Goal: Information Seeking & Learning: Learn about a topic

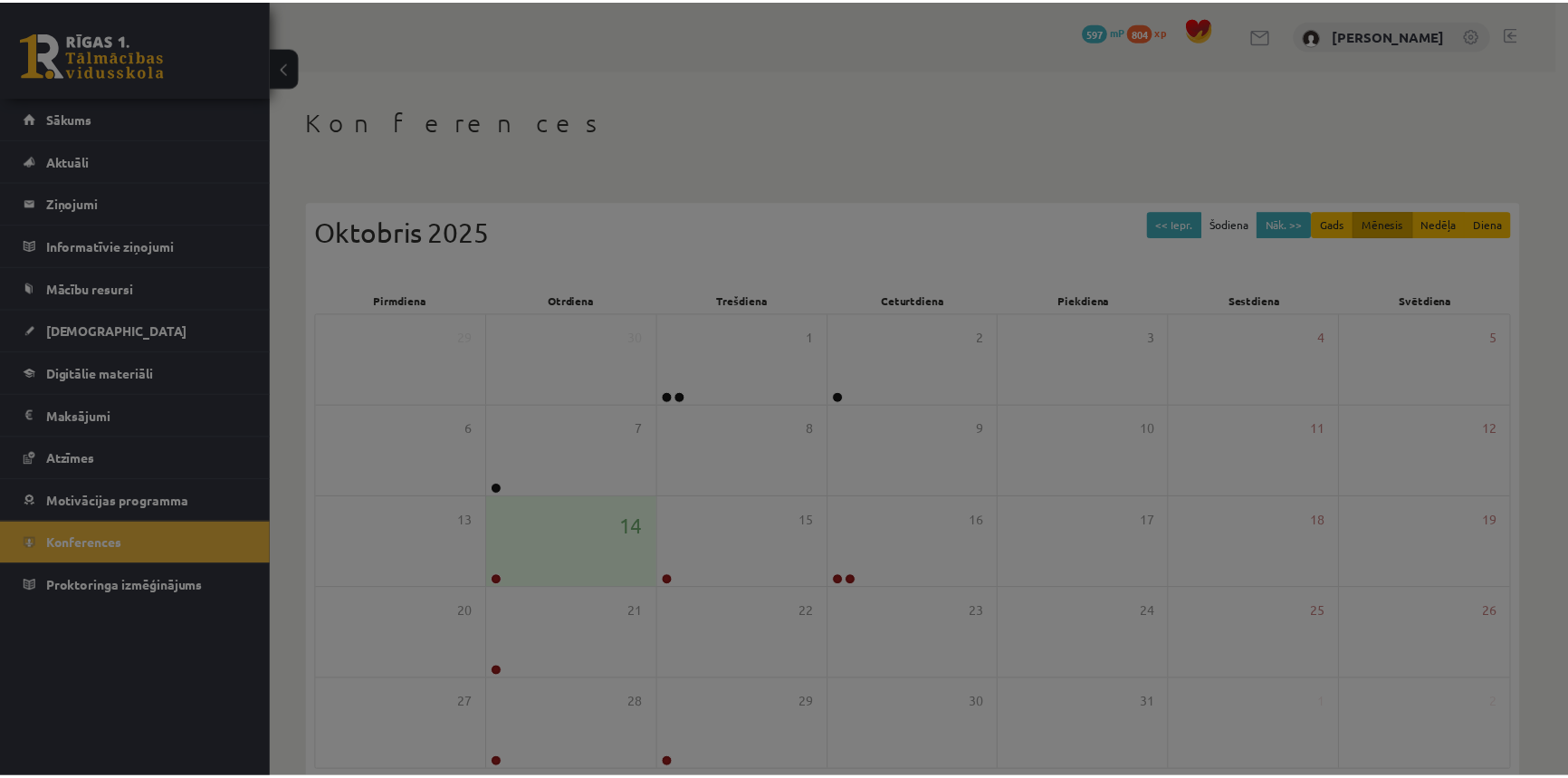
scroll to position [87, 0]
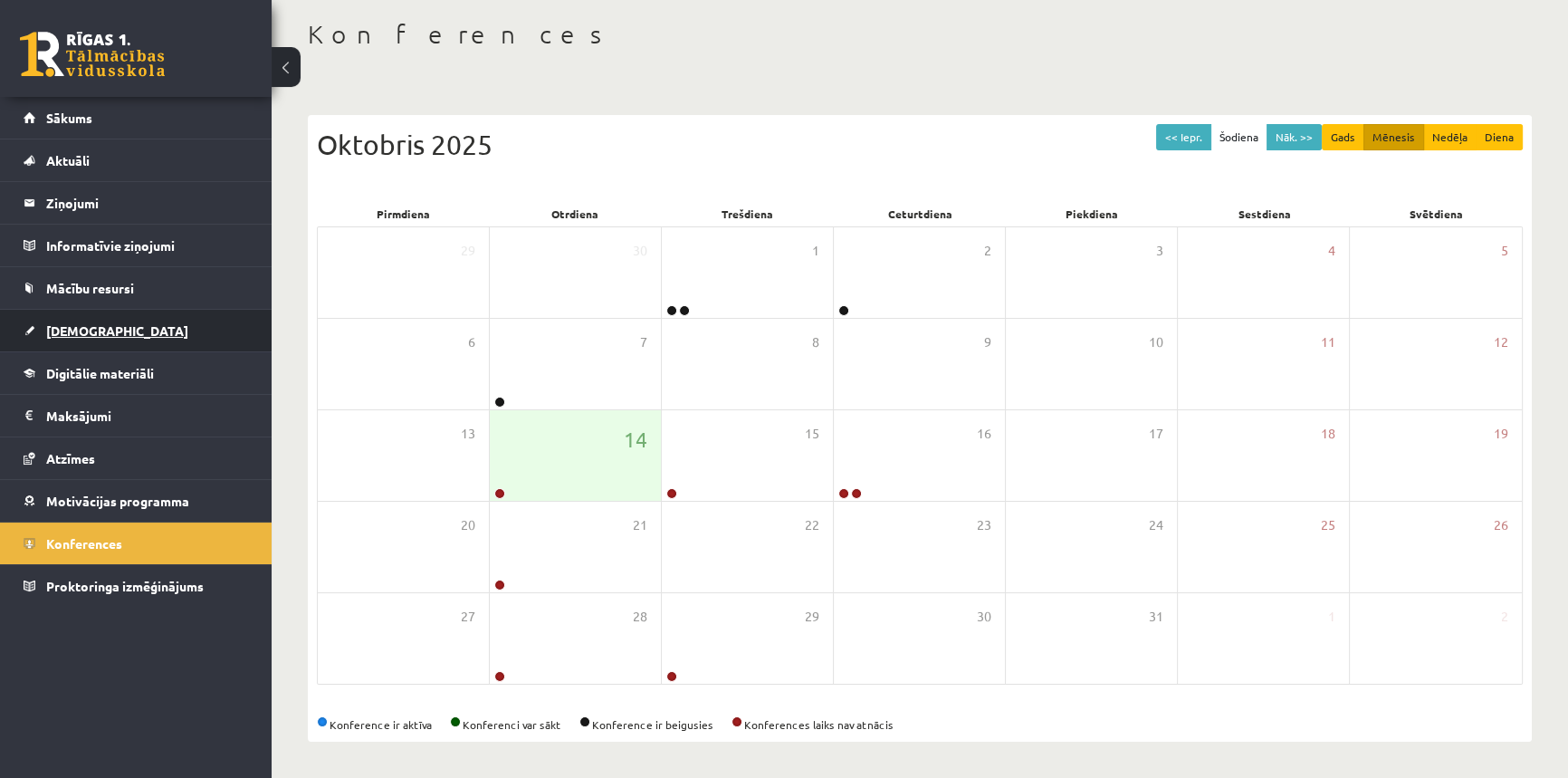
click at [81, 333] on span "[DEMOGRAPHIC_DATA]" at bounding box center [118, 331] width 142 height 16
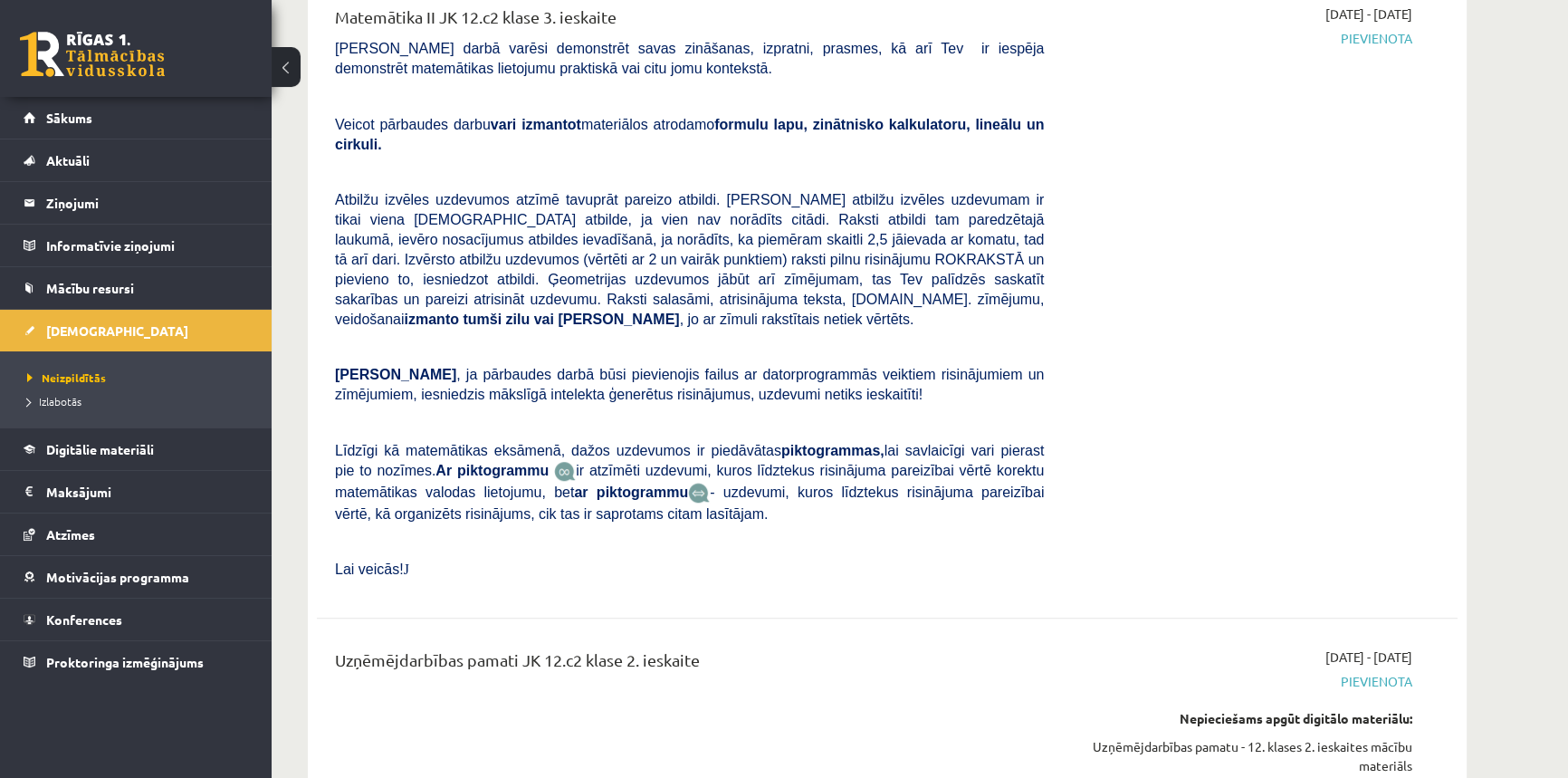
scroll to position [1733, 0]
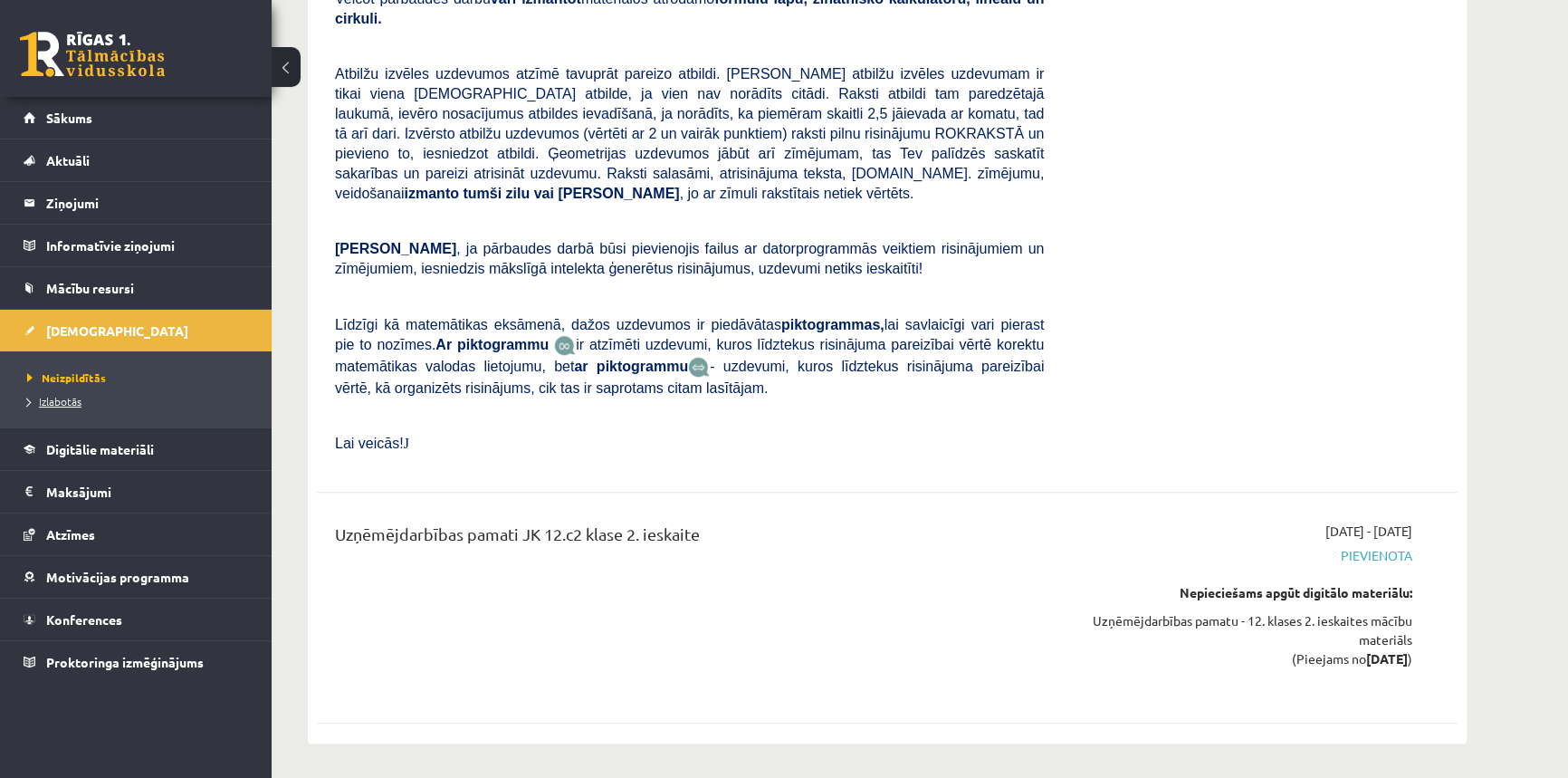
click at [74, 403] on span "Izlabotās" at bounding box center [55, 401] width 55 height 15
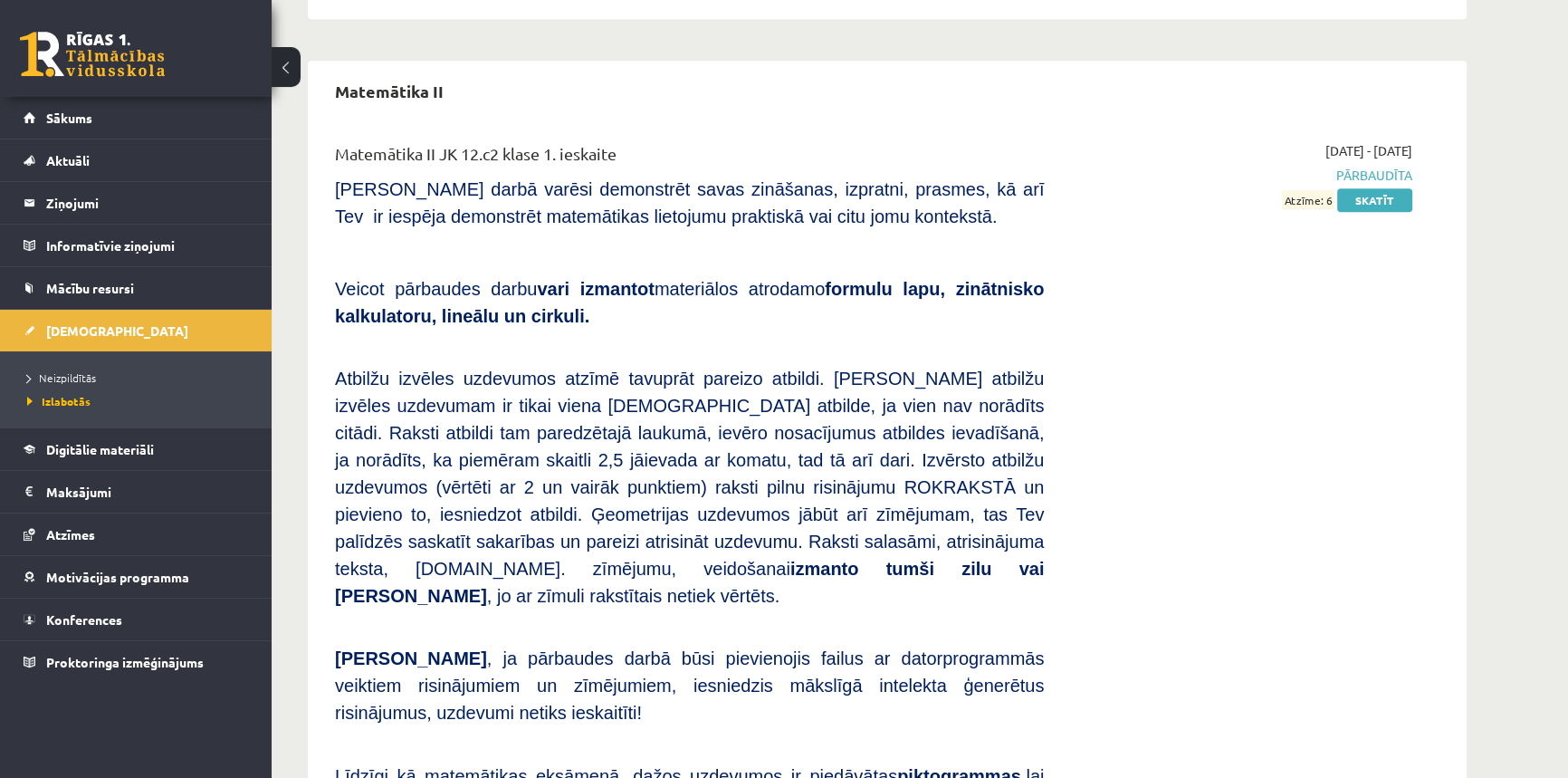
scroll to position [680, 0]
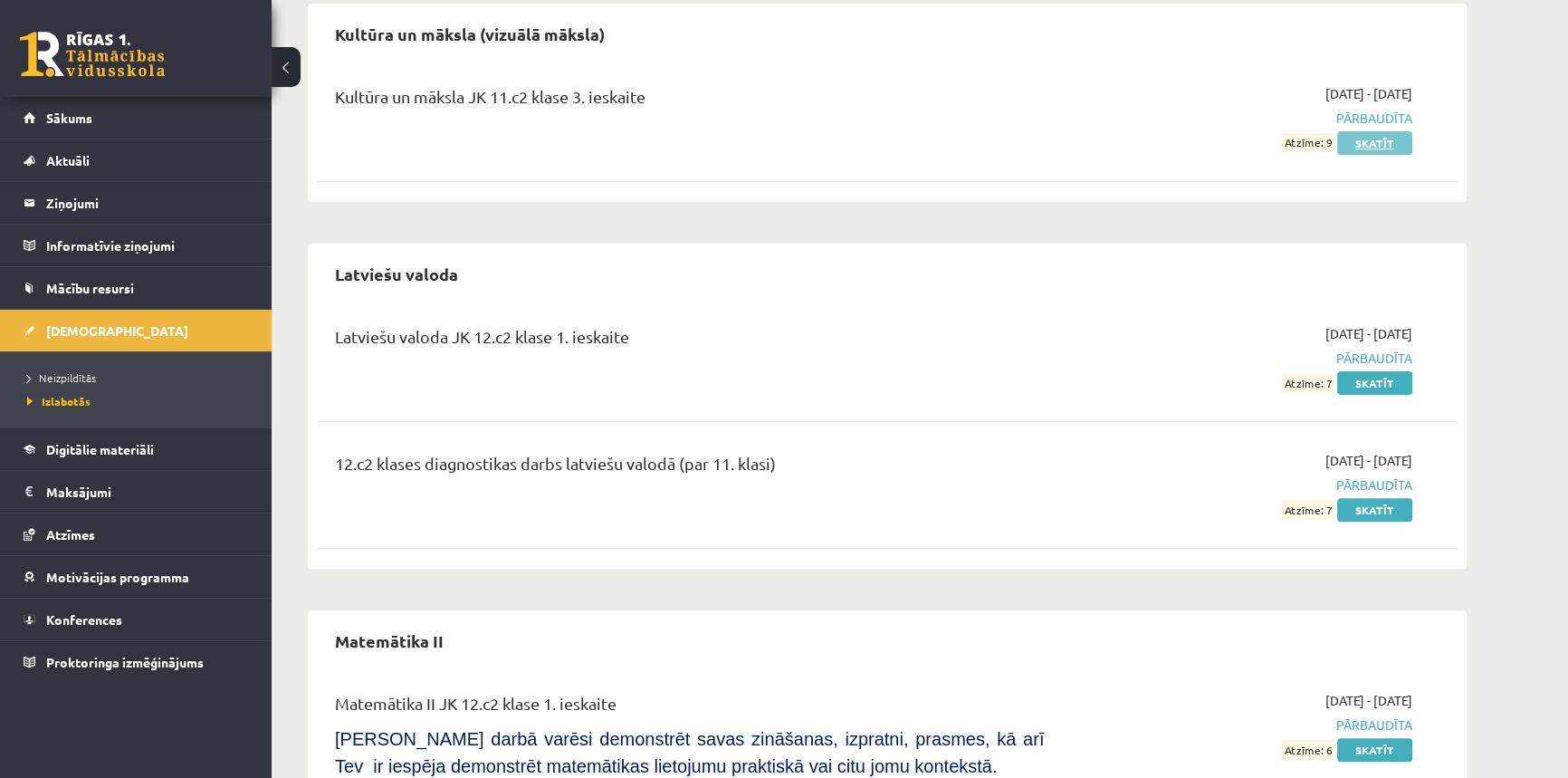
click at [1376, 135] on link "Skatīt" at bounding box center [1375, 143] width 75 height 24
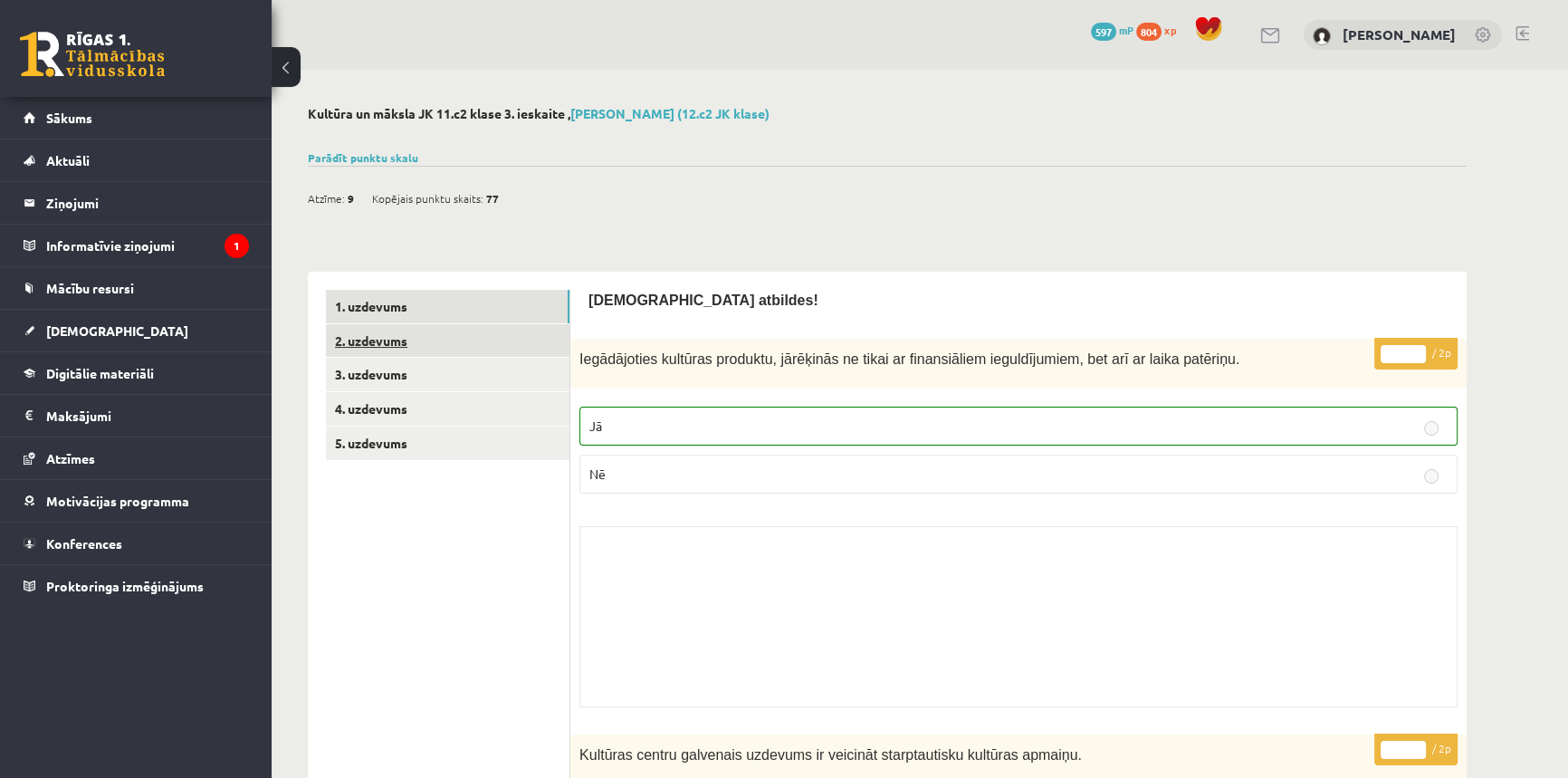
click at [500, 343] on link "2. uzdevums" at bounding box center [447, 341] width 244 height 34
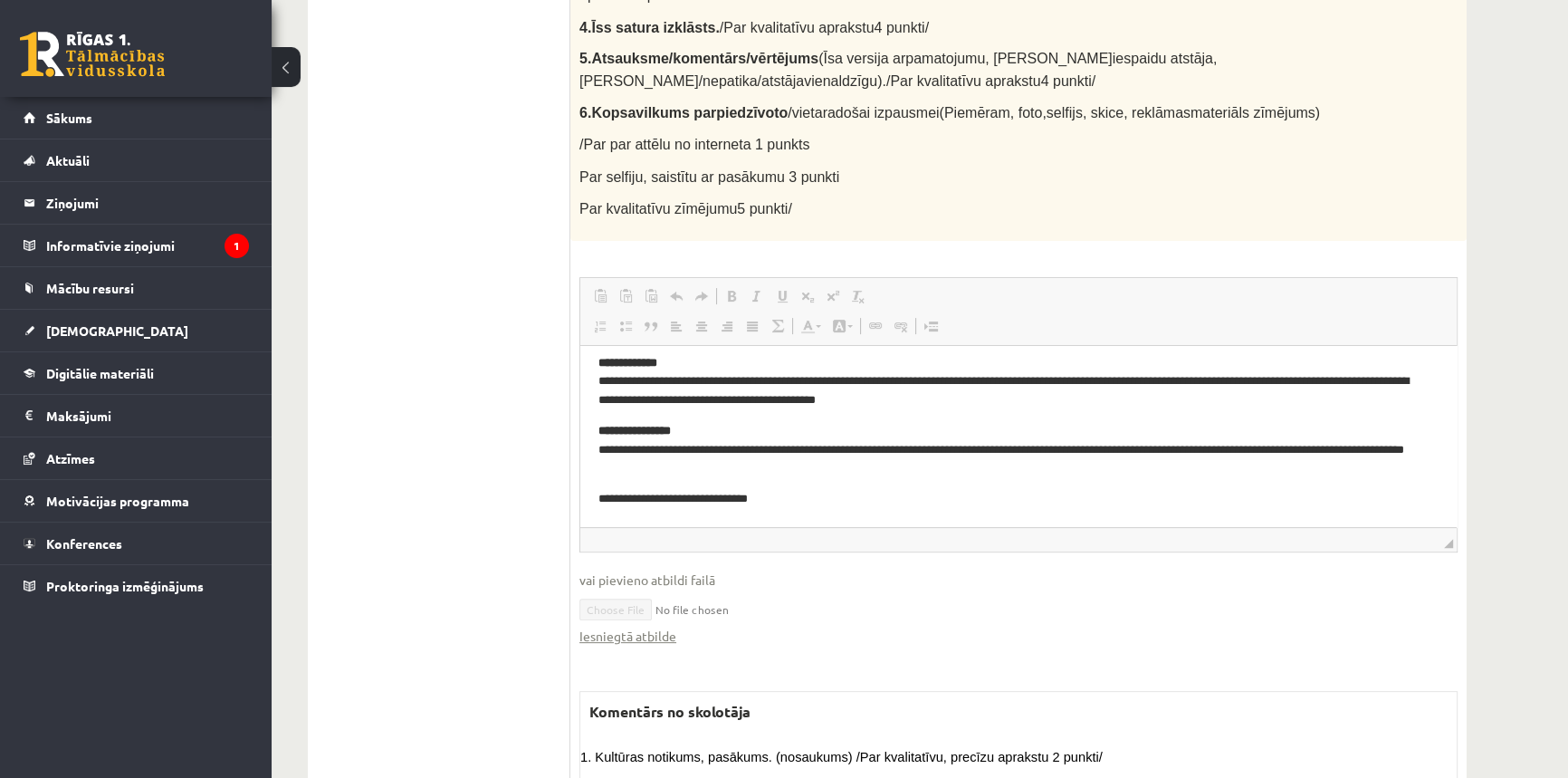
scroll to position [828, 0]
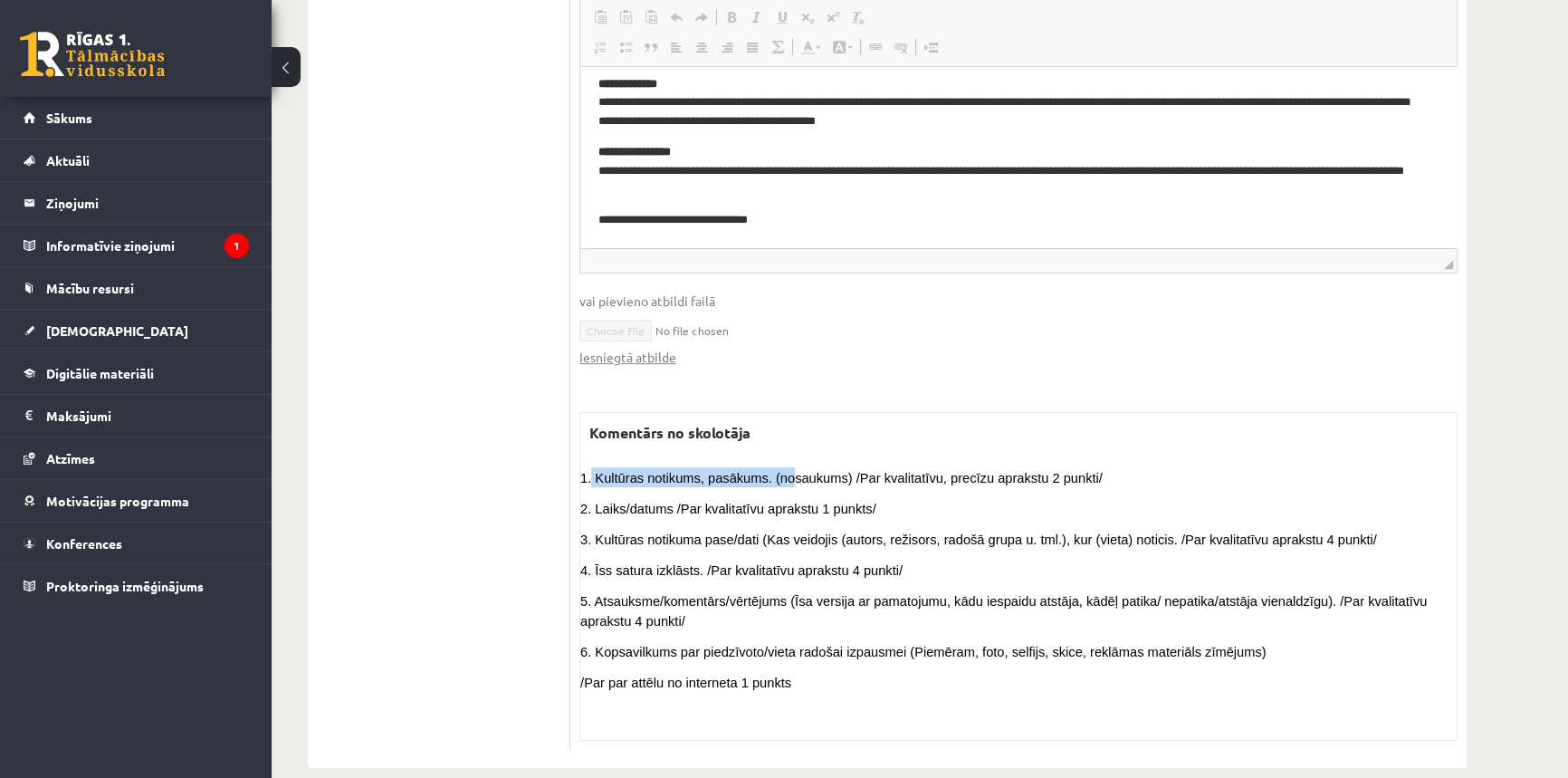
drag, startPoint x: 591, startPoint y: 450, endPoint x: 779, endPoint y: 441, distance: 188.2
click at [775, 468] on p "1. Kultūras notikums, pasākums. (nosaukums) /Par kvalitatīvu, precīzu aprakstu …" at bounding box center [1019, 478] width 876 height 20
click at [918, 471] on span "1. Kultūras notikums, pasākums. (nosaukums) /Par kvalitatīvu, precīzu aprakstu …" at bounding box center [841, 478] width 522 height 15
click at [749, 676] on span "/Par par attēlu no interneta 1 punkts" at bounding box center [685, 683] width 211 height 15
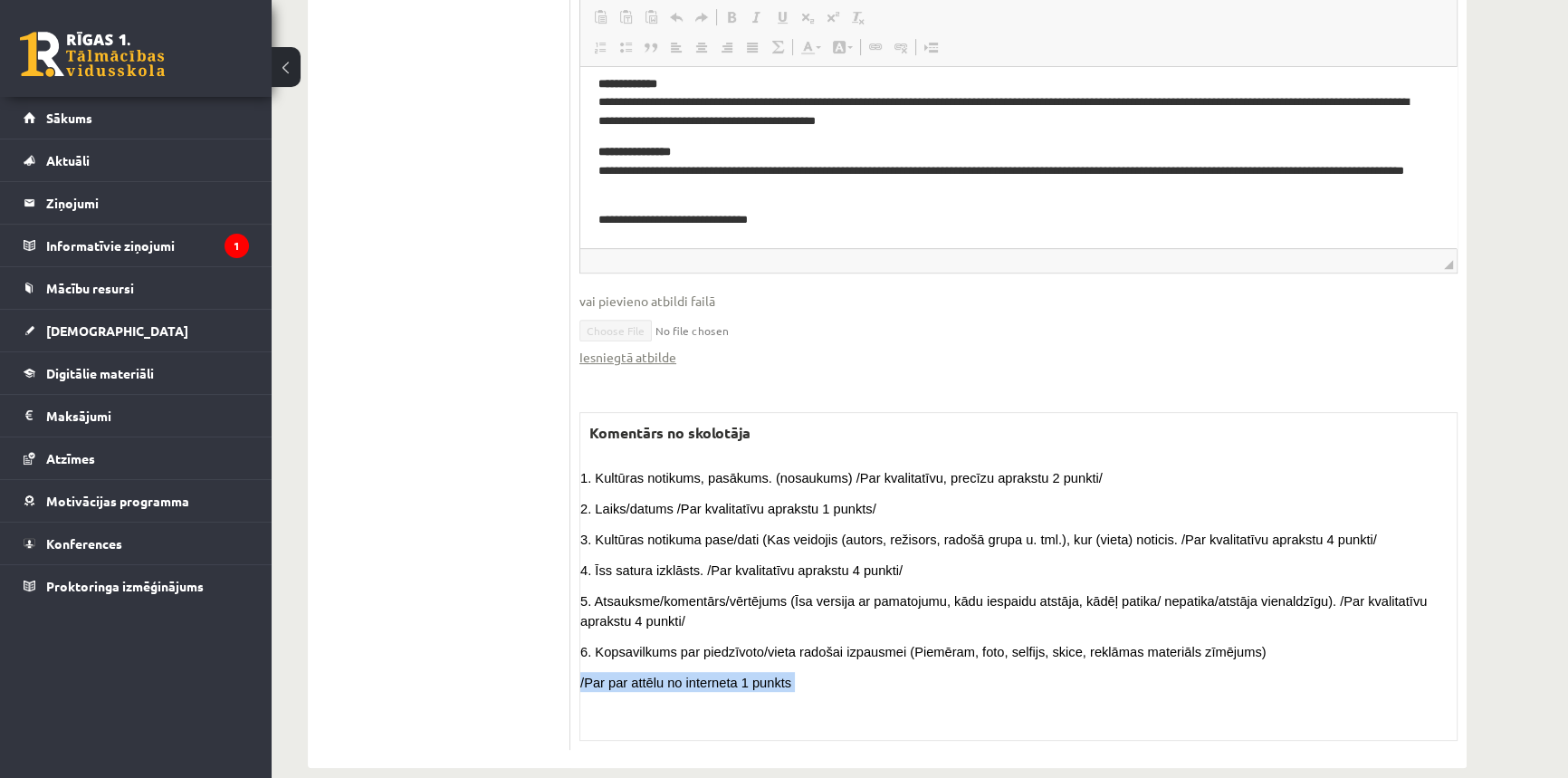
click at [749, 676] on span "/Par par attēlu no interneta 1 punkts" at bounding box center [685, 683] width 211 height 15
click at [749, 599] on p "5. Atsauksme/komentārs/vērtējums (Īsa versija ar pamatojumu, kādu iespaidu atst…" at bounding box center [1019, 611] width 876 height 40
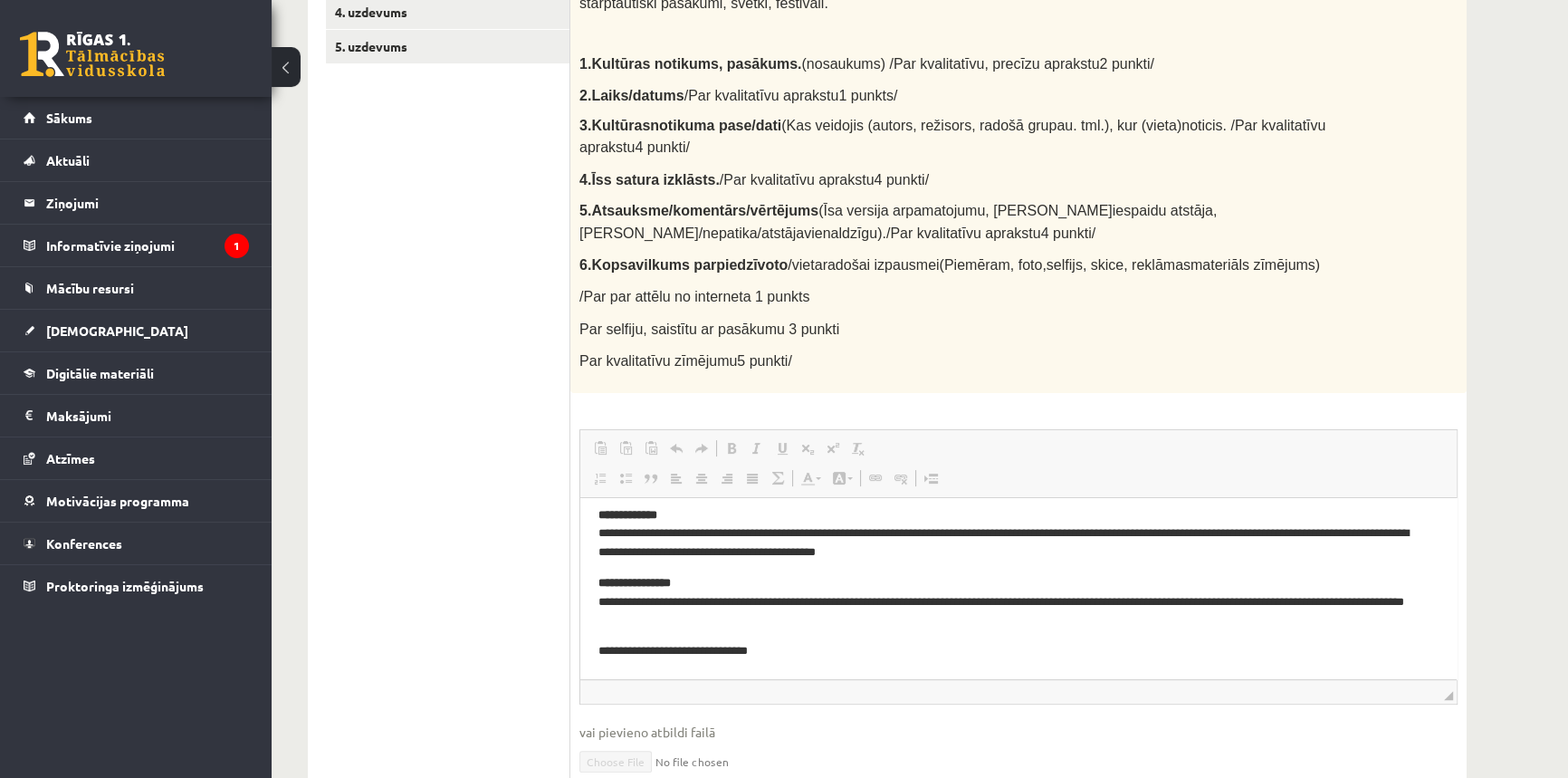
scroll to position [0, 0]
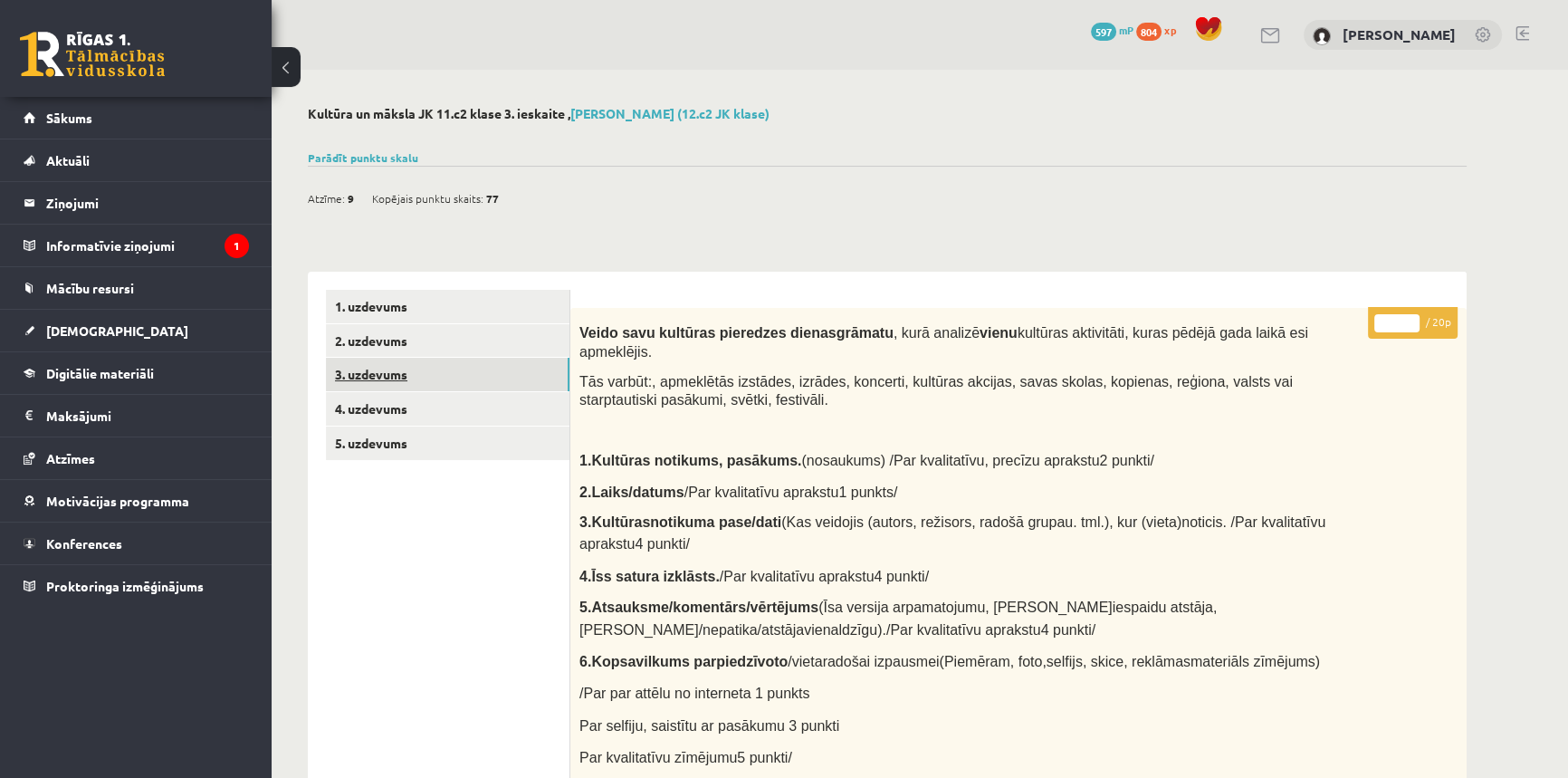
click at [402, 389] on link "3. uzdevums" at bounding box center [447, 374] width 244 height 34
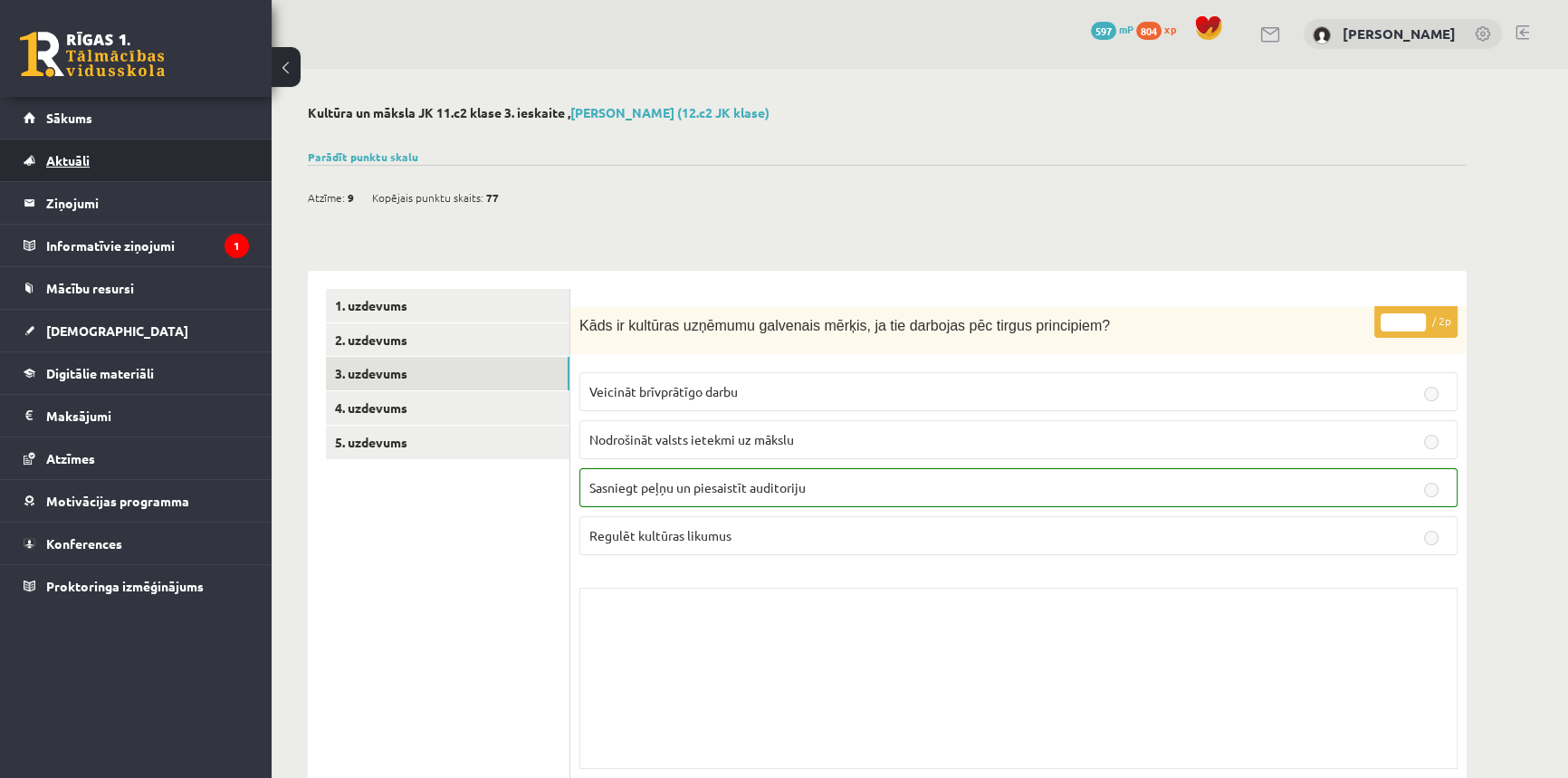
scroll to position [549, 0]
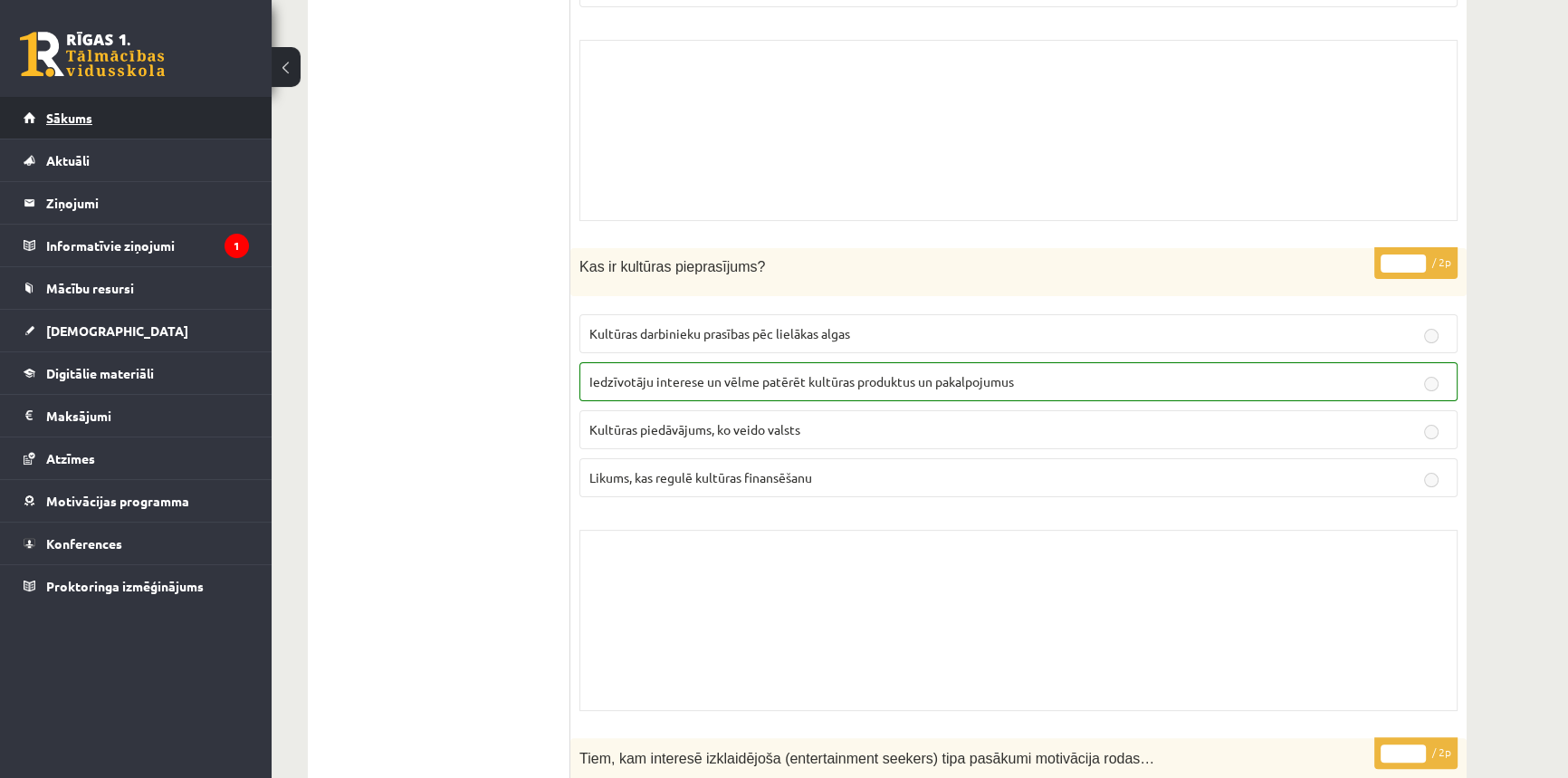
click at [105, 108] on link "Sākums" at bounding box center [136, 118] width 225 height 42
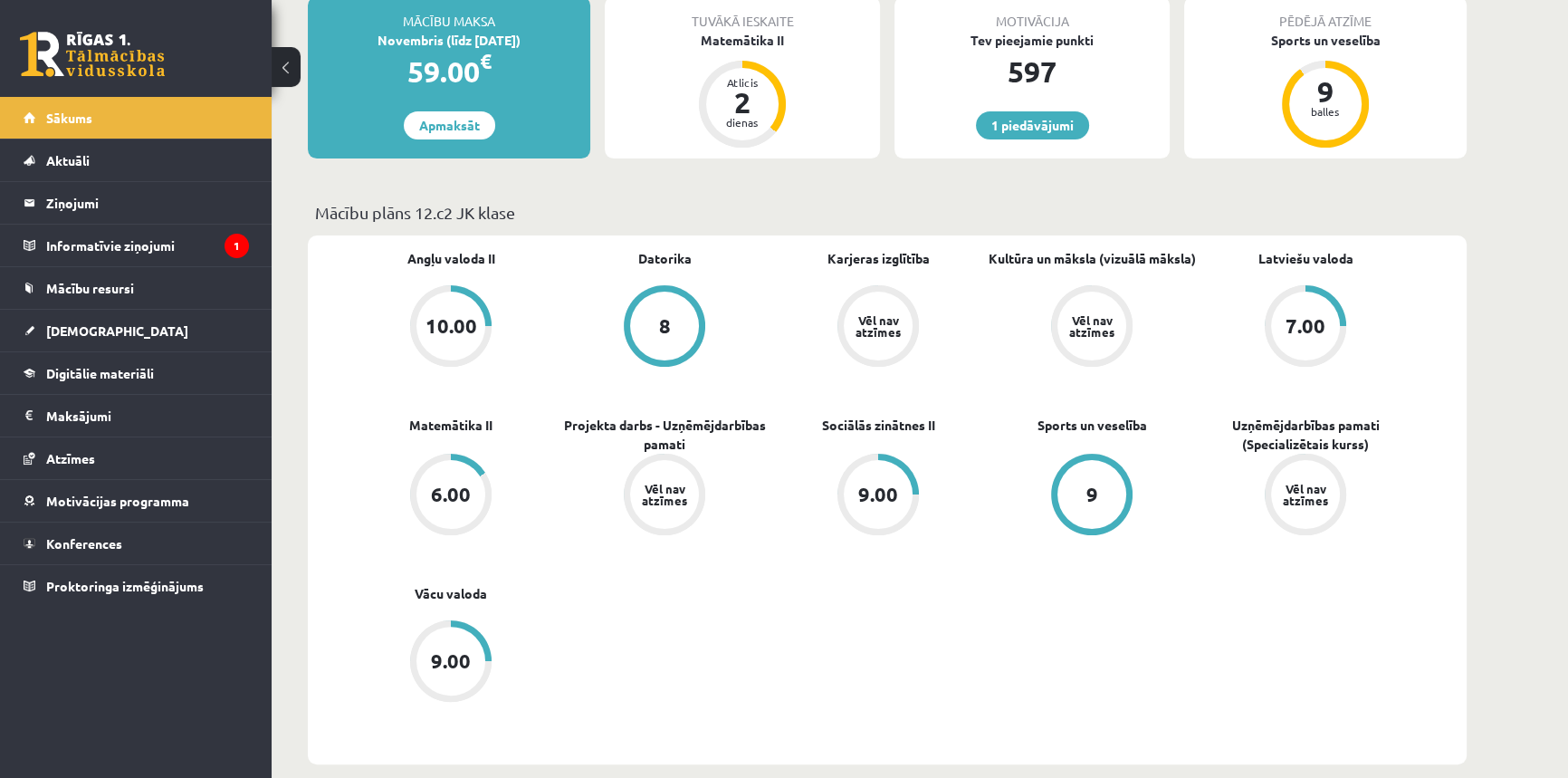
scroll to position [549, 0]
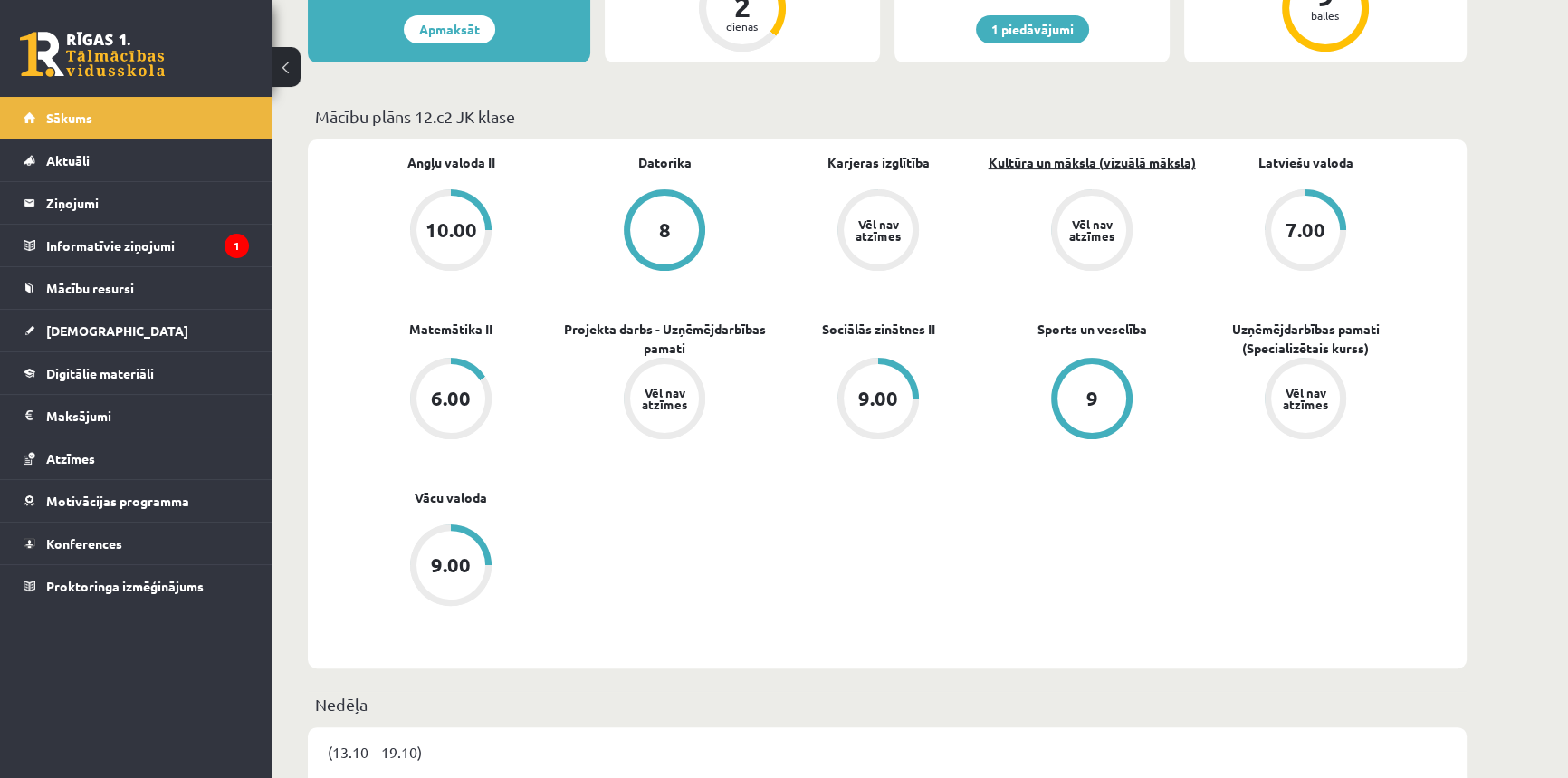
click at [1113, 163] on link "Kultūra un māksla (vizuālā māksla)" at bounding box center [1092, 163] width 207 height 19
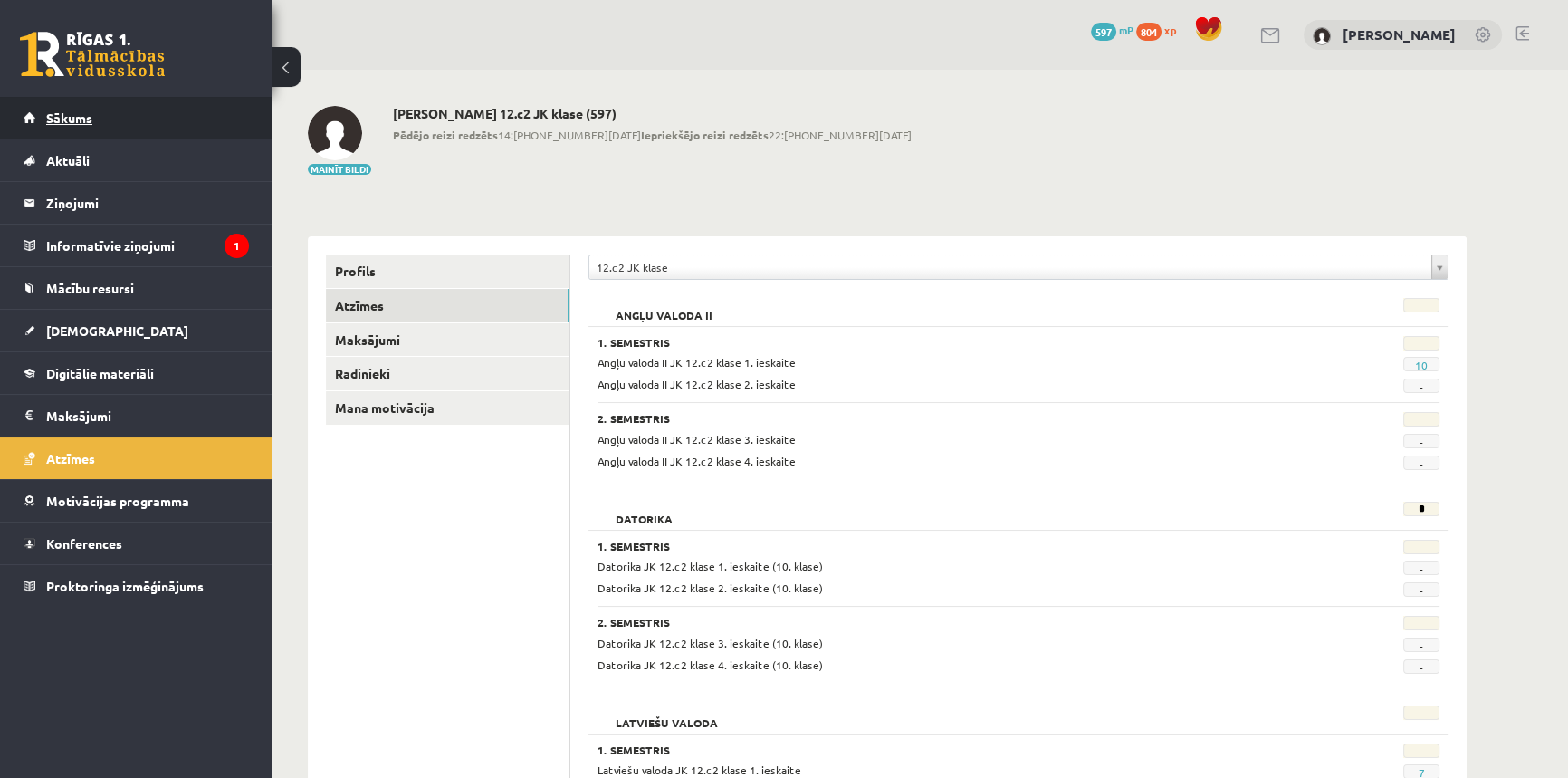
click at [65, 118] on span "Sākums" at bounding box center [69, 118] width 47 height 16
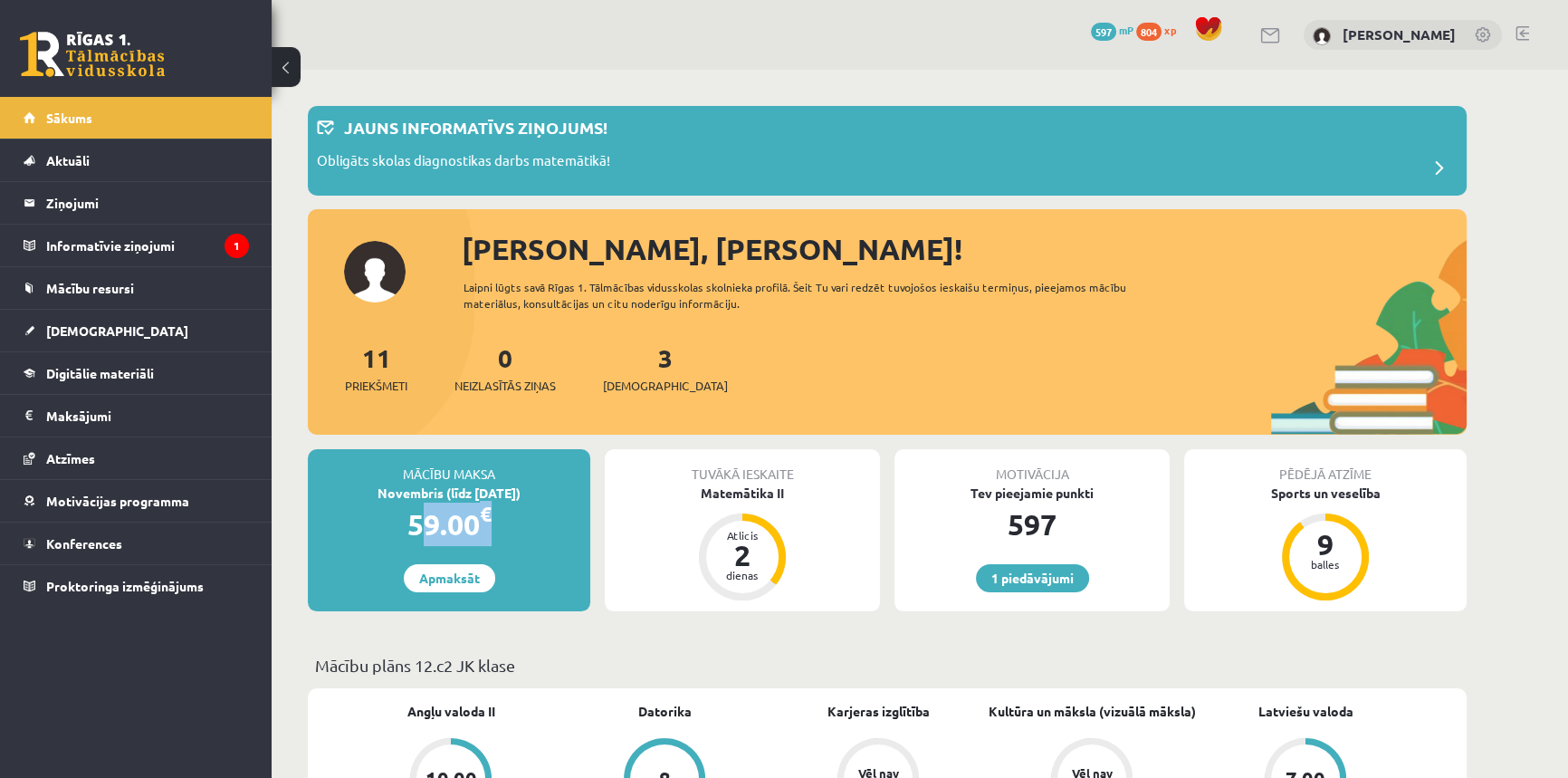
drag, startPoint x: 390, startPoint y: 531, endPoint x: 528, endPoint y: 515, distance: 138.9
click at [528, 515] on div "59.00 €" at bounding box center [448, 524] width 282 height 44
click at [529, 517] on div "59.00 €" at bounding box center [448, 524] width 282 height 44
click at [1026, 591] on link "1 piedāvājumi" at bounding box center [1032, 578] width 113 height 28
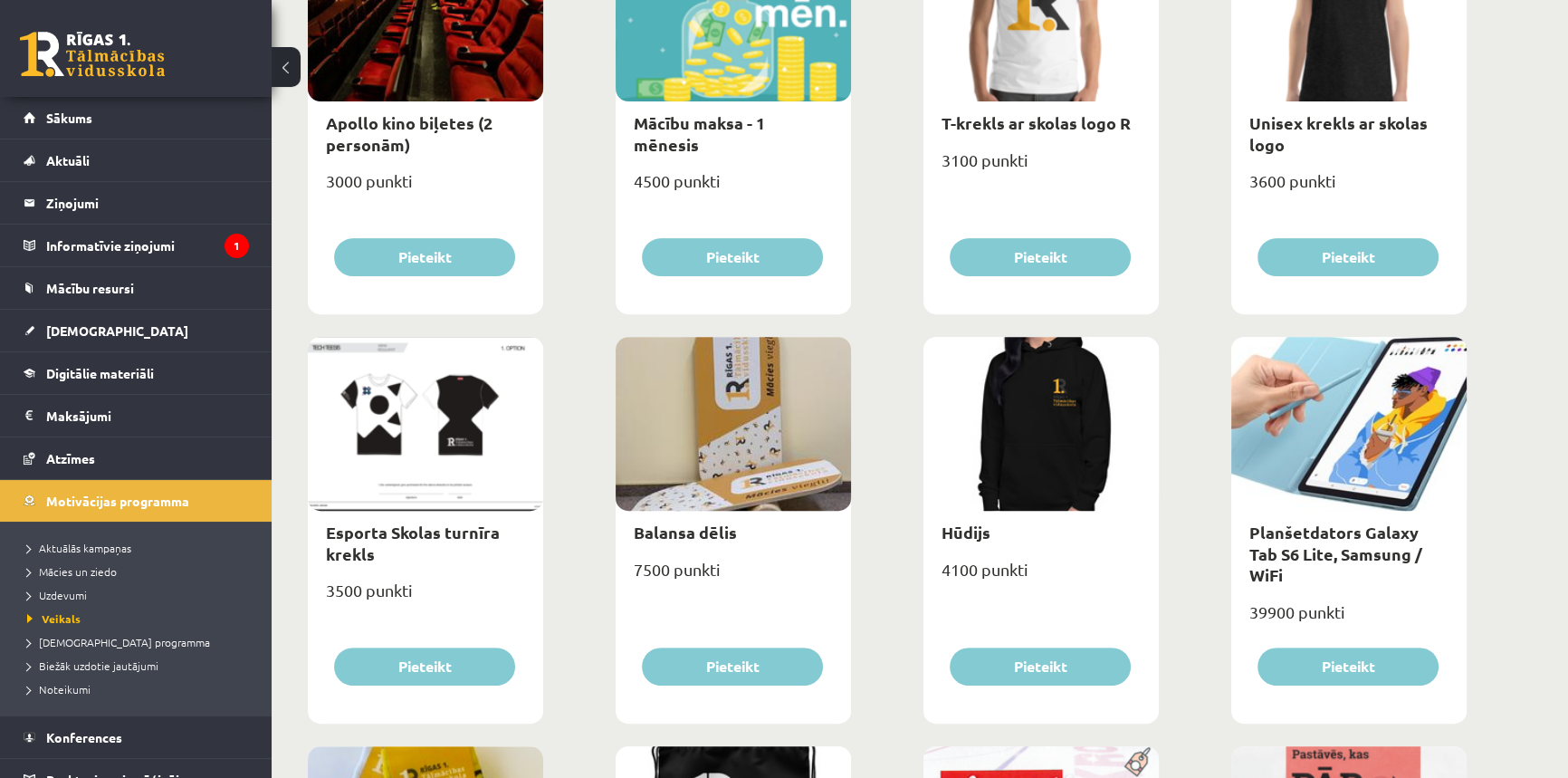
scroll to position [907, 0]
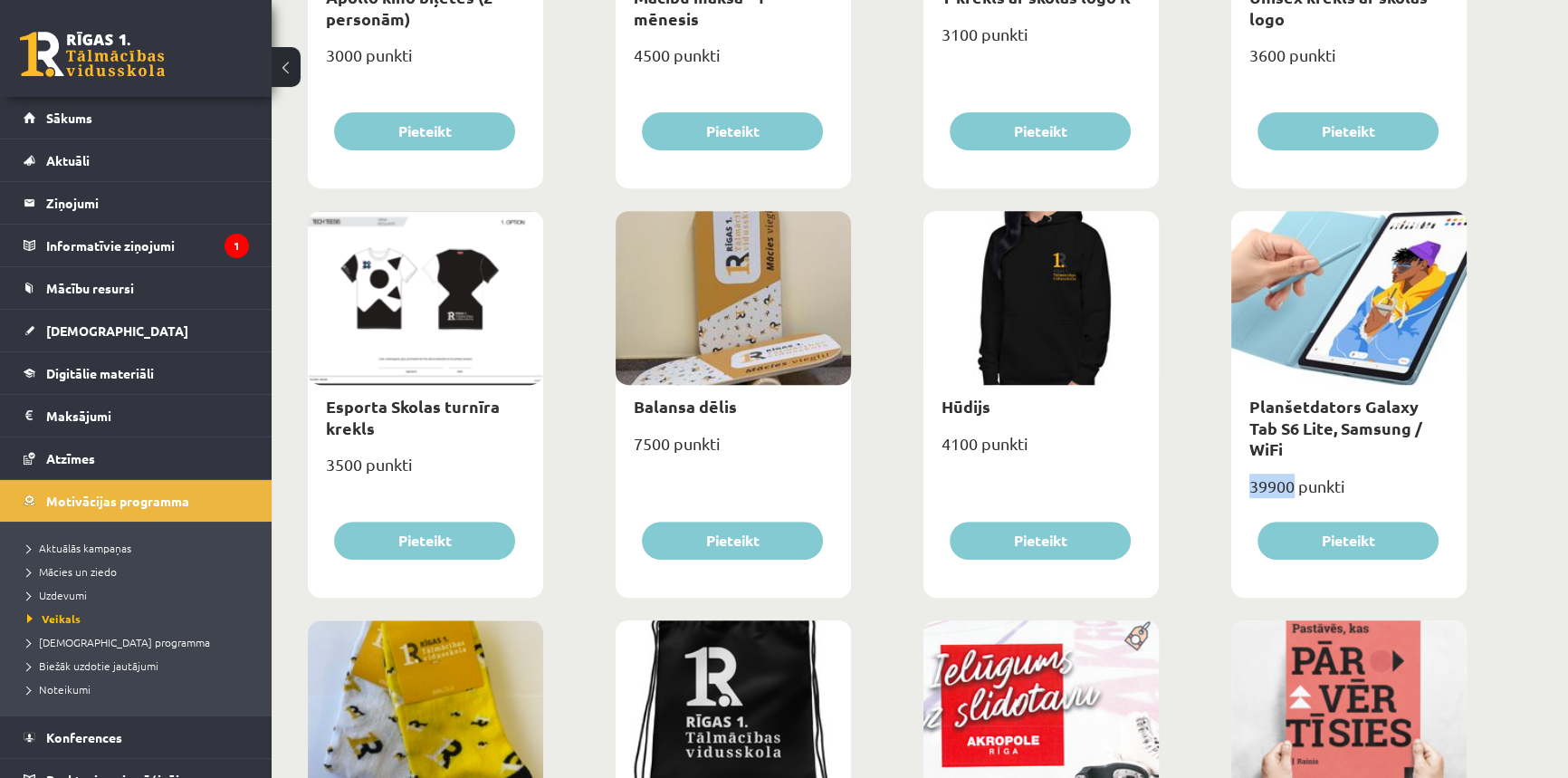
drag, startPoint x: 1251, startPoint y: 467, endPoint x: 1292, endPoint y: 468, distance: 41.0
click at [1292, 471] on div "39900 punkti" at bounding box center [1349, 494] width 235 height 46
click at [1533, 471] on div "**********" at bounding box center [920, 520] width 1296 height 2713
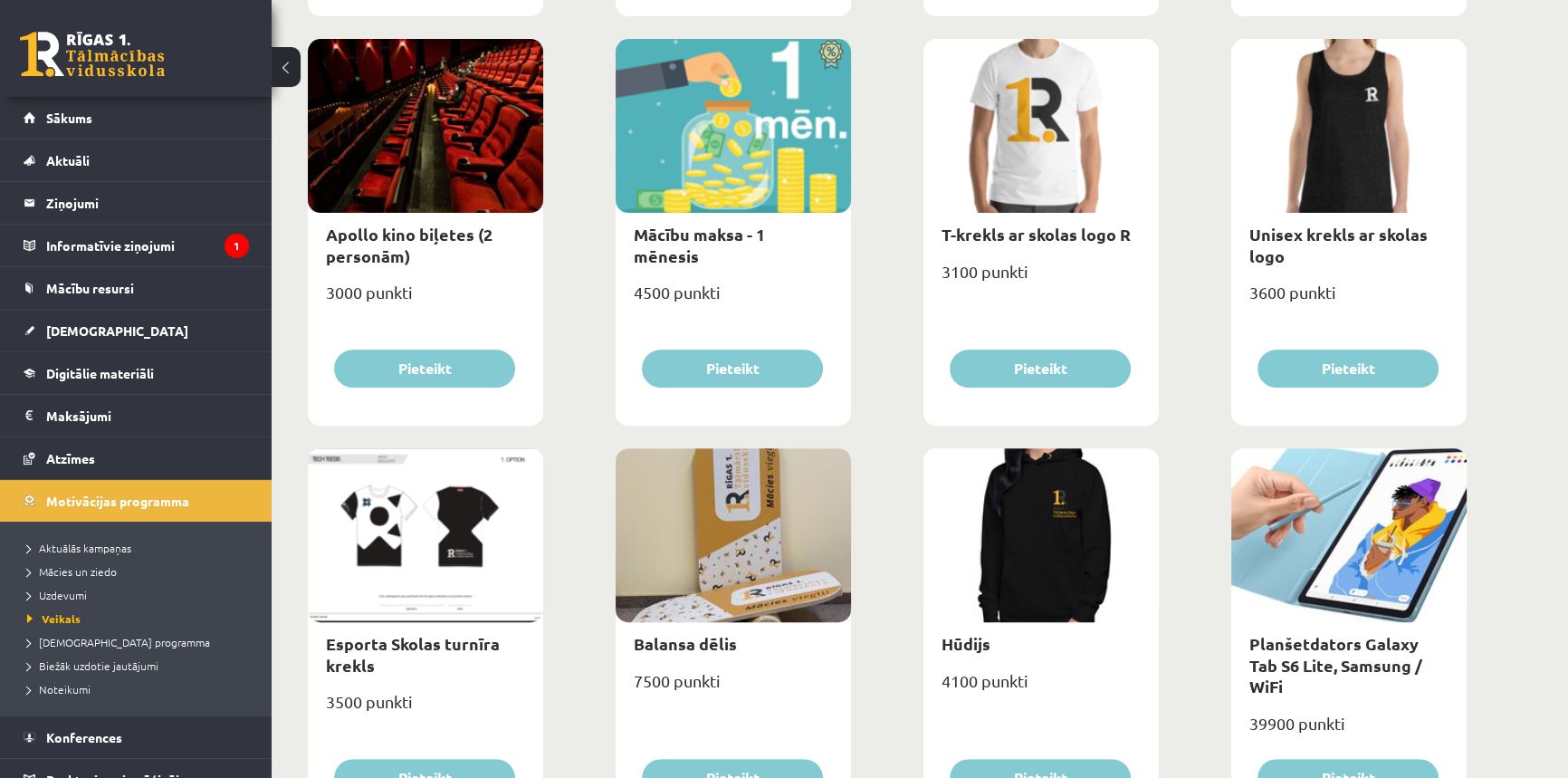
scroll to position [0, 0]
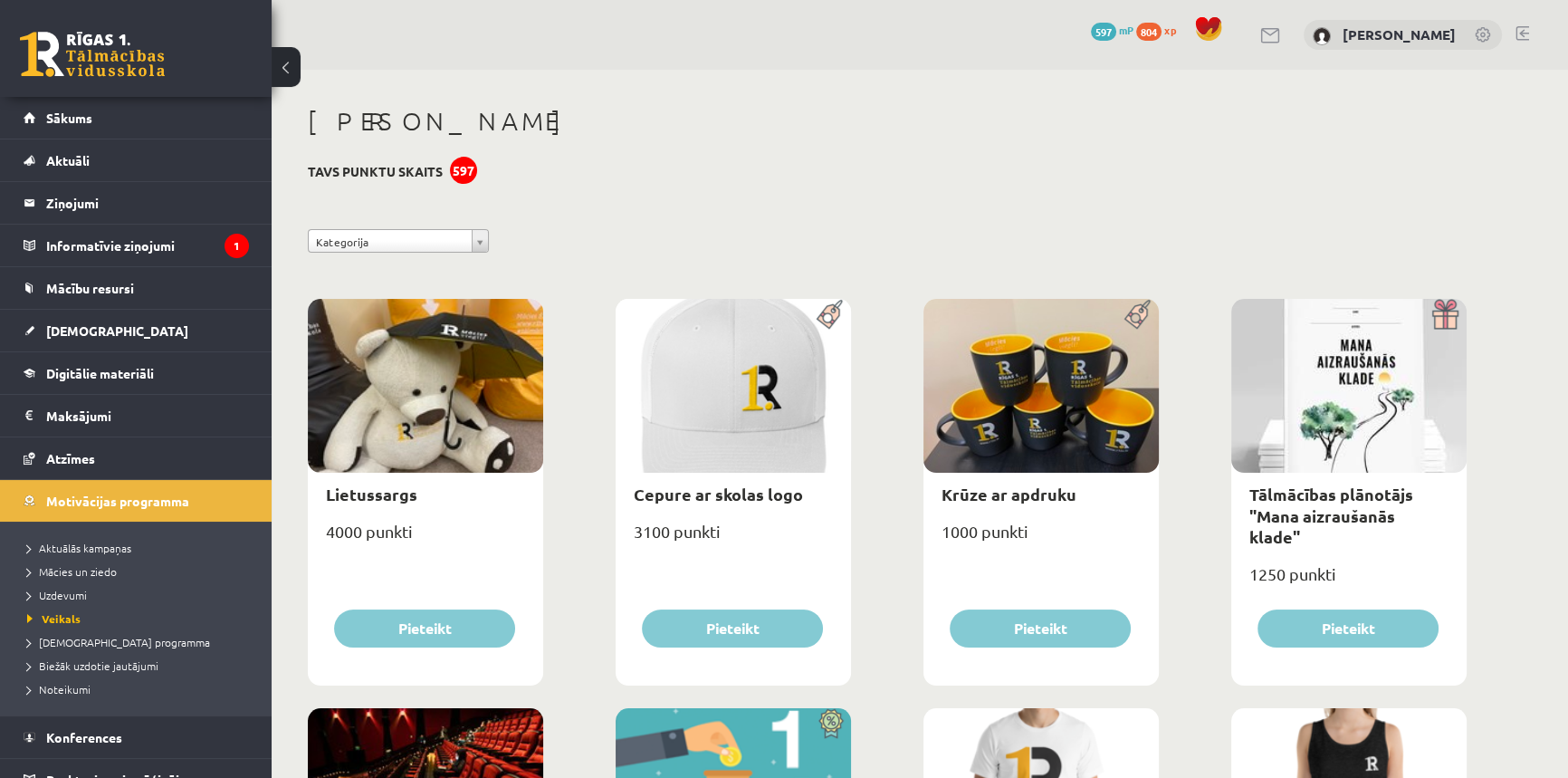
click at [1032, 418] on div at bounding box center [1041, 385] width 235 height 173
drag, startPoint x: 1127, startPoint y: 308, endPoint x: 1122, endPoint y: 317, distance: 10.3
click at [1125, 310] on img at bounding box center [1138, 314] width 41 height 31
drag, startPoint x: 1110, startPoint y: 341, endPoint x: 1156, endPoint y: 354, distance: 47.8
click at [1156, 353] on div at bounding box center [1041, 385] width 235 height 173
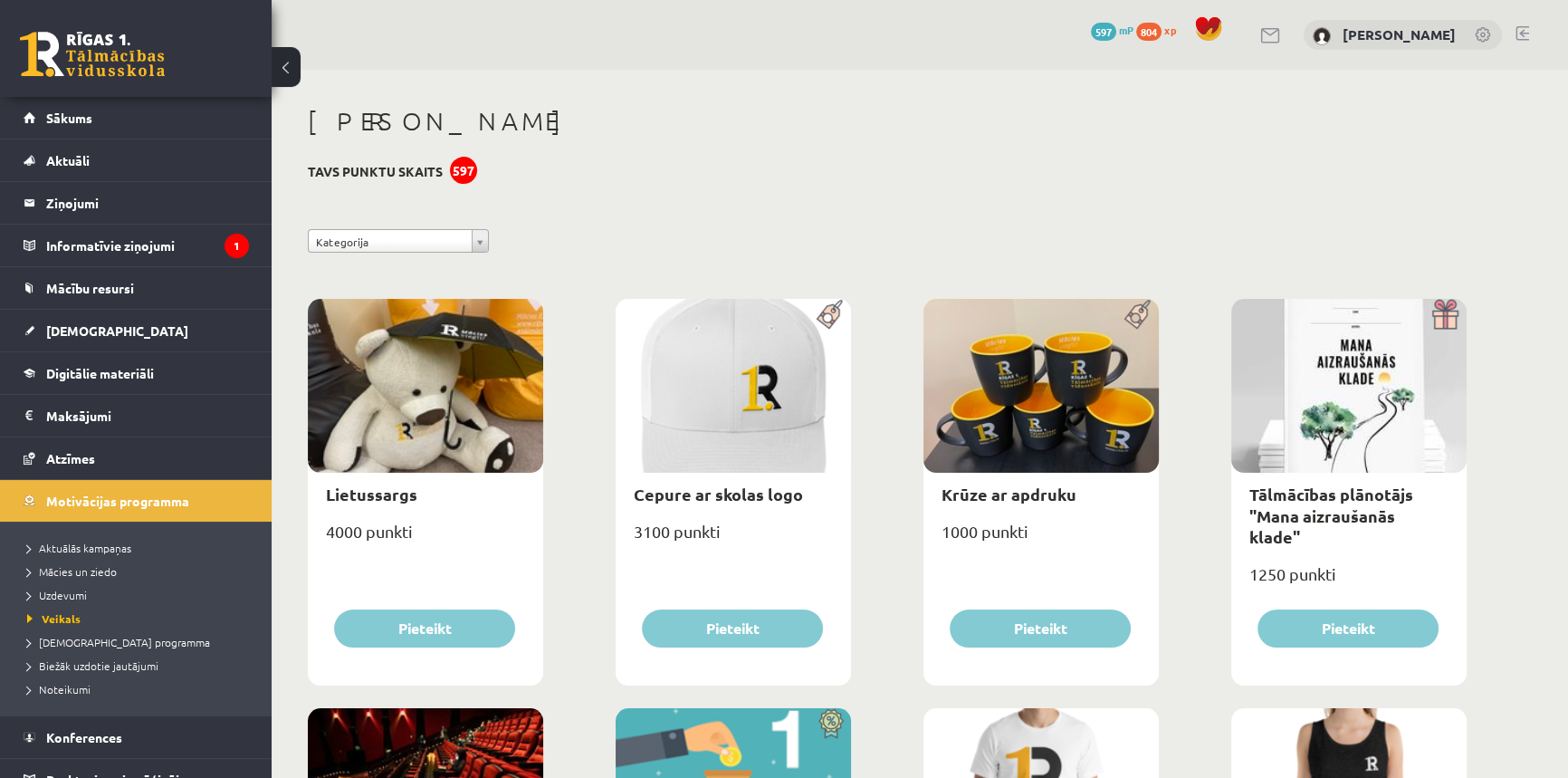
click at [959, 514] on div "Krūze ar apdruku" at bounding box center [1041, 494] width 235 height 43
click at [960, 531] on div "1000 punkti" at bounding box center [1041, 539] width 235 height 46
click at [959, 531] on div "1000 punkti" at bounding box center [1041, 539] width 235 height 46
click at [955, 531] on div "1000 punkti" at bounding box center [1041, 539] width 235 height 46
click at [78, 102] on link "Sākums" at bounding box center [136, 118] width 225 height 42
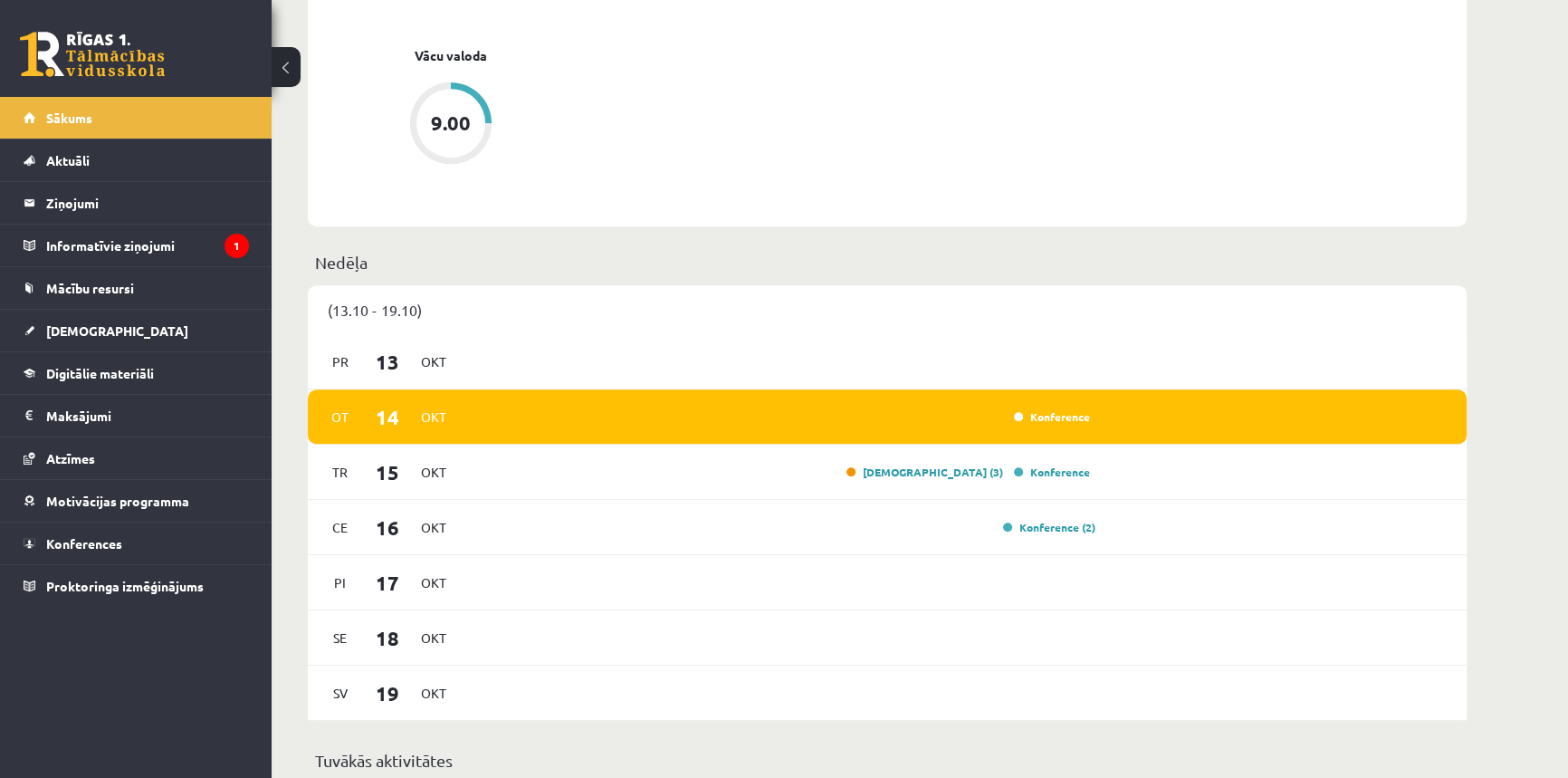
scroll to position [1097, 0]
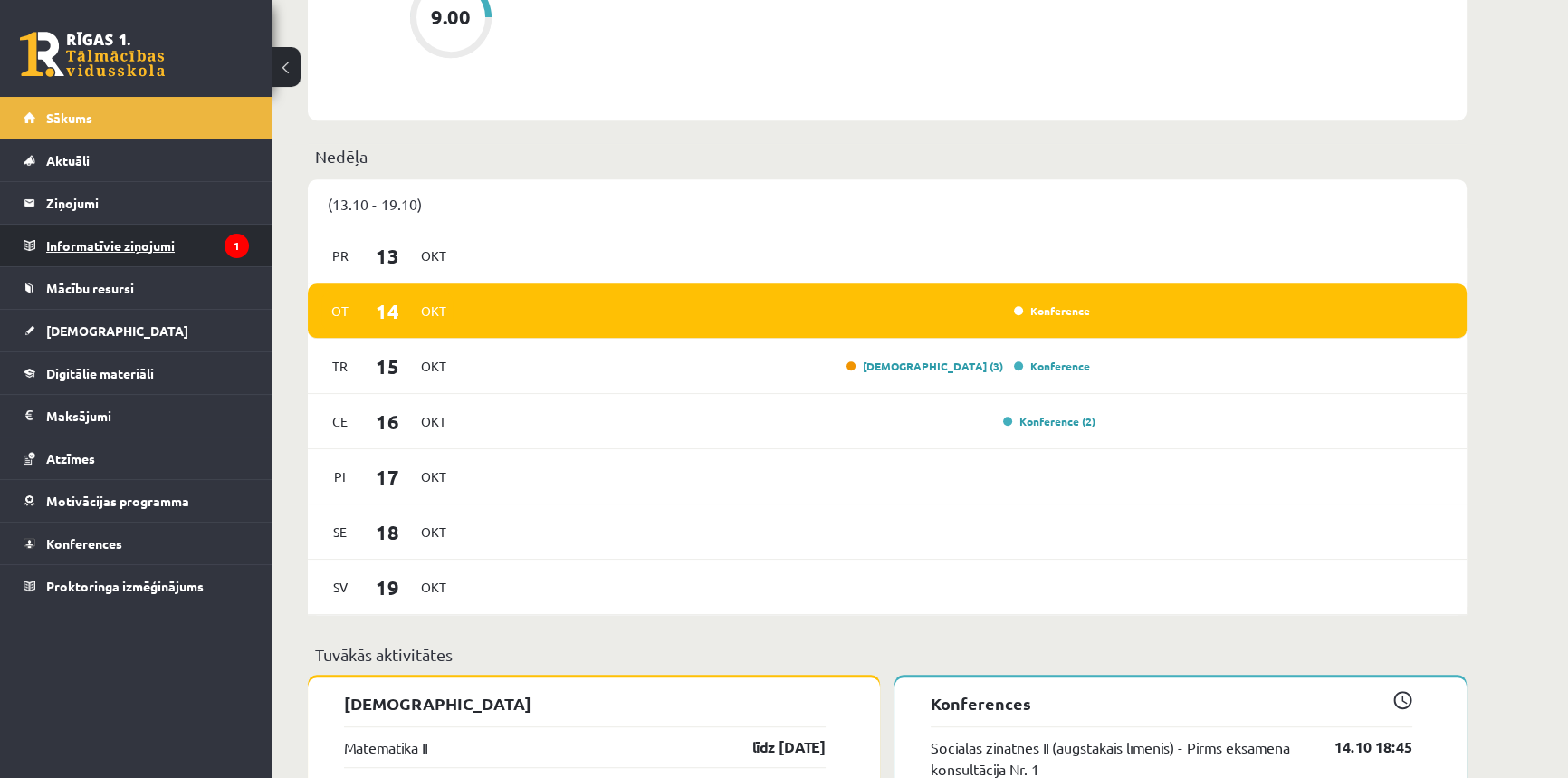
click at [199, 237] on legend "Informatīvie ziņojumi 1" at bounding box center [148, 246] width 203 height 42
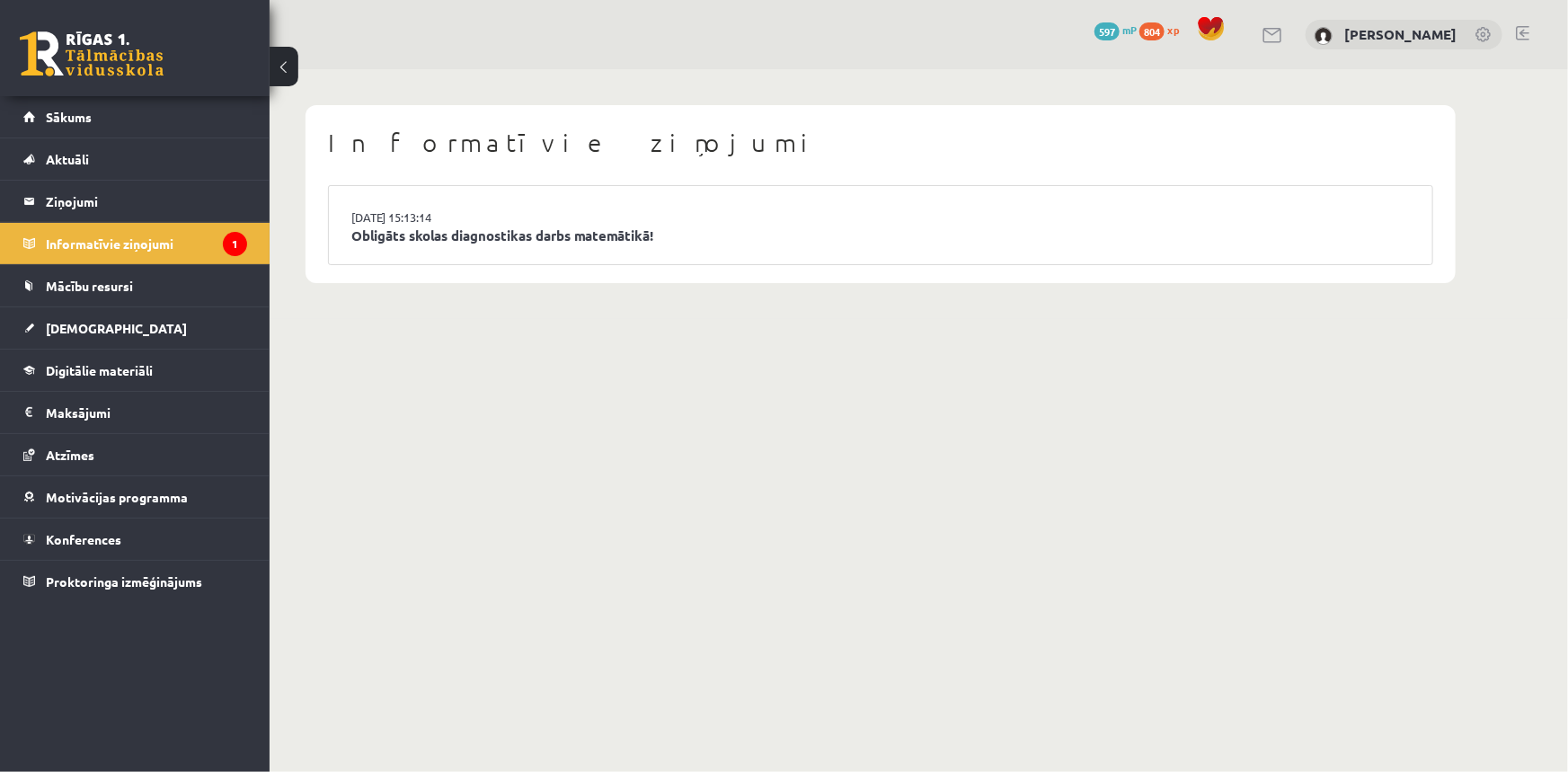
click at [445, 247] on li "14.10.2025 15:13:14 Obligāts skolas diagnostikas darbs matemātikā!" at bounding box center [880, 225] width 1103 height 78
click at [441, 234] on link "Obligāts skolas diagnostikas darbs matemātikā!" at bounding box center [880, 236] width 1058 height 21
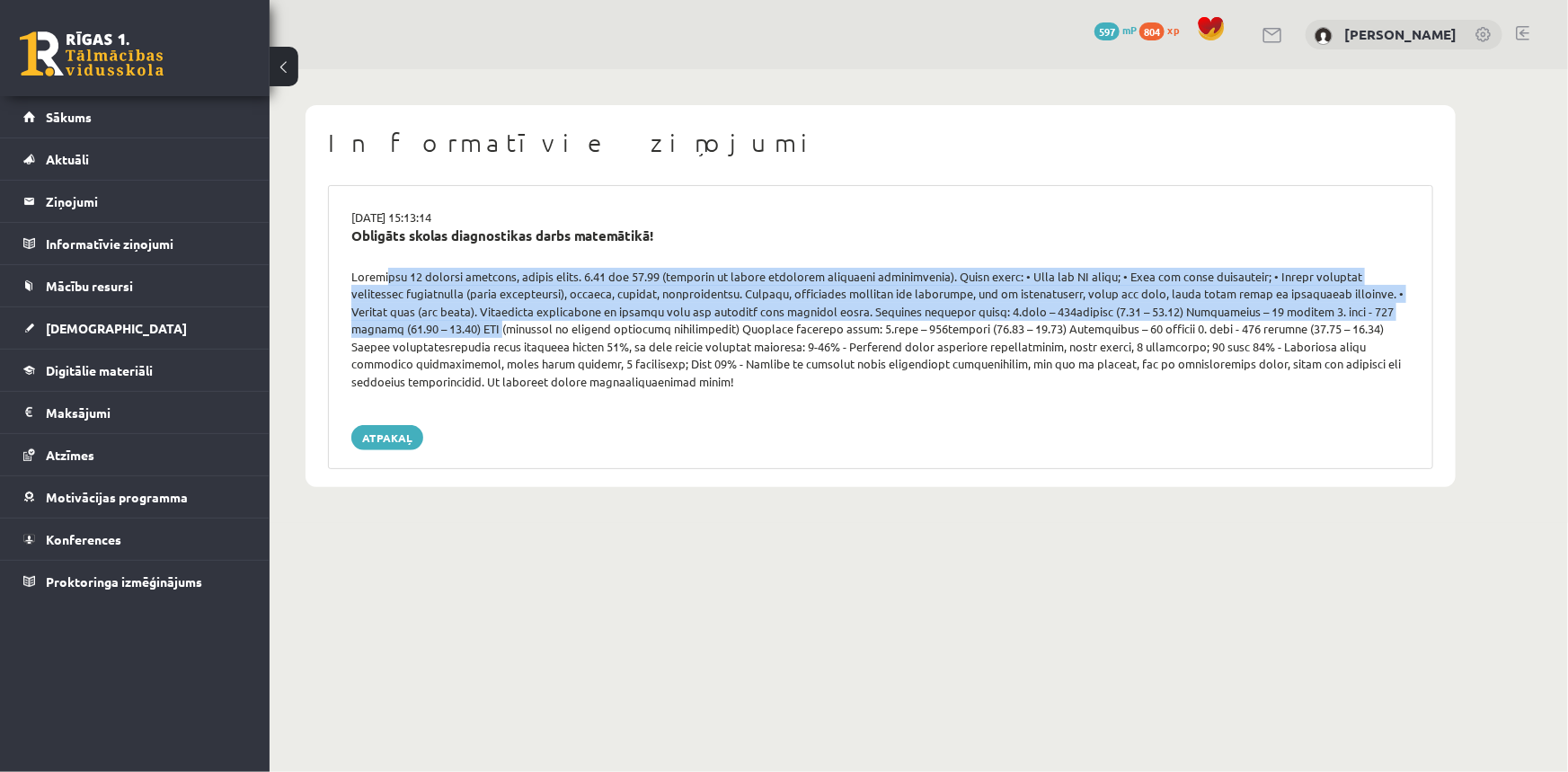
drag, startPoint x: 378, startPoint y: 279, endPoint x: 370, endPoint y: 328, distance: 49.6
click at [370, 328] on div at bounding box center [880, 330] width 1085 height 123
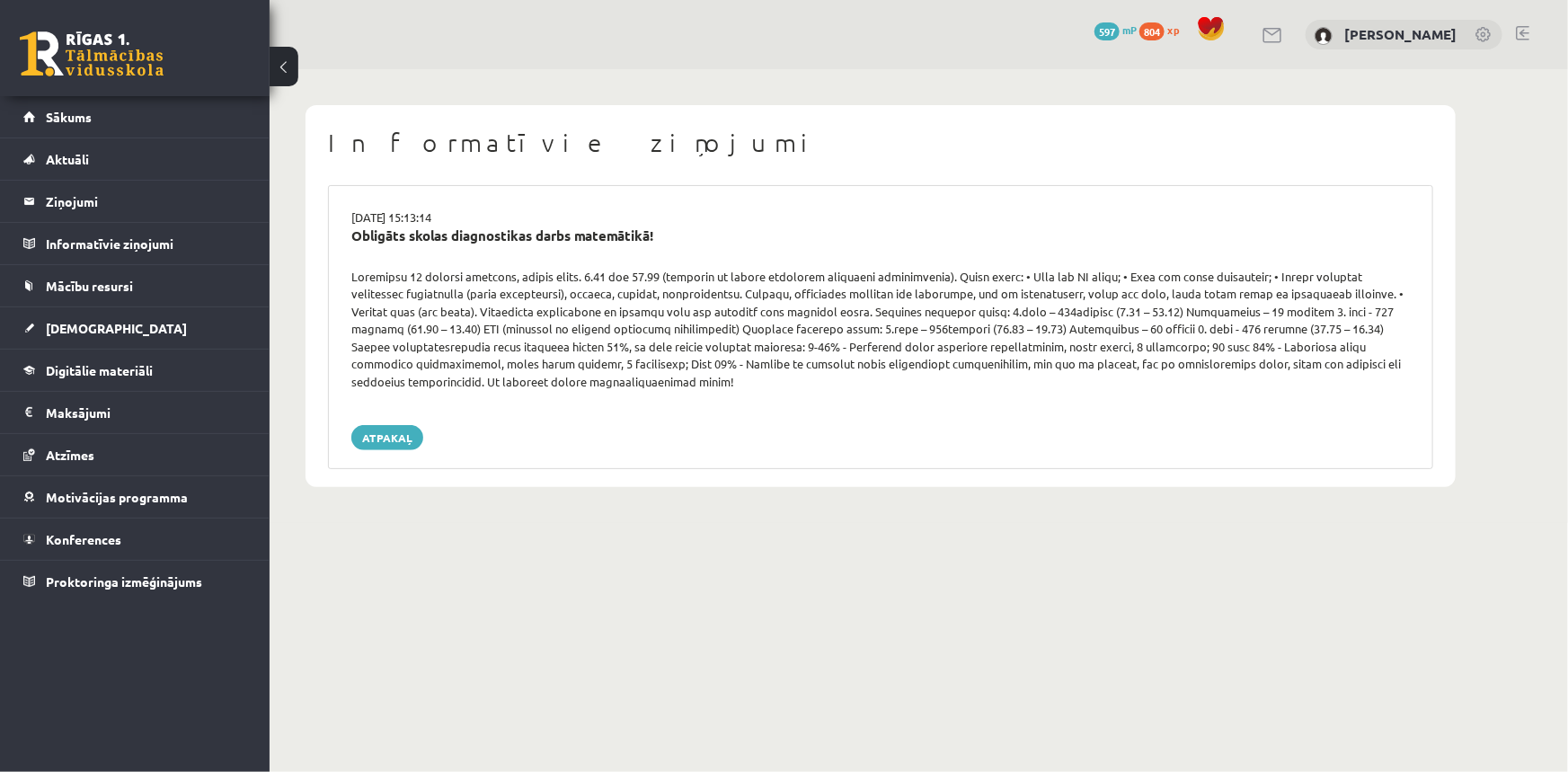
click at [762, 384] on div at bounding box center [880, 330] width 1085 height 123
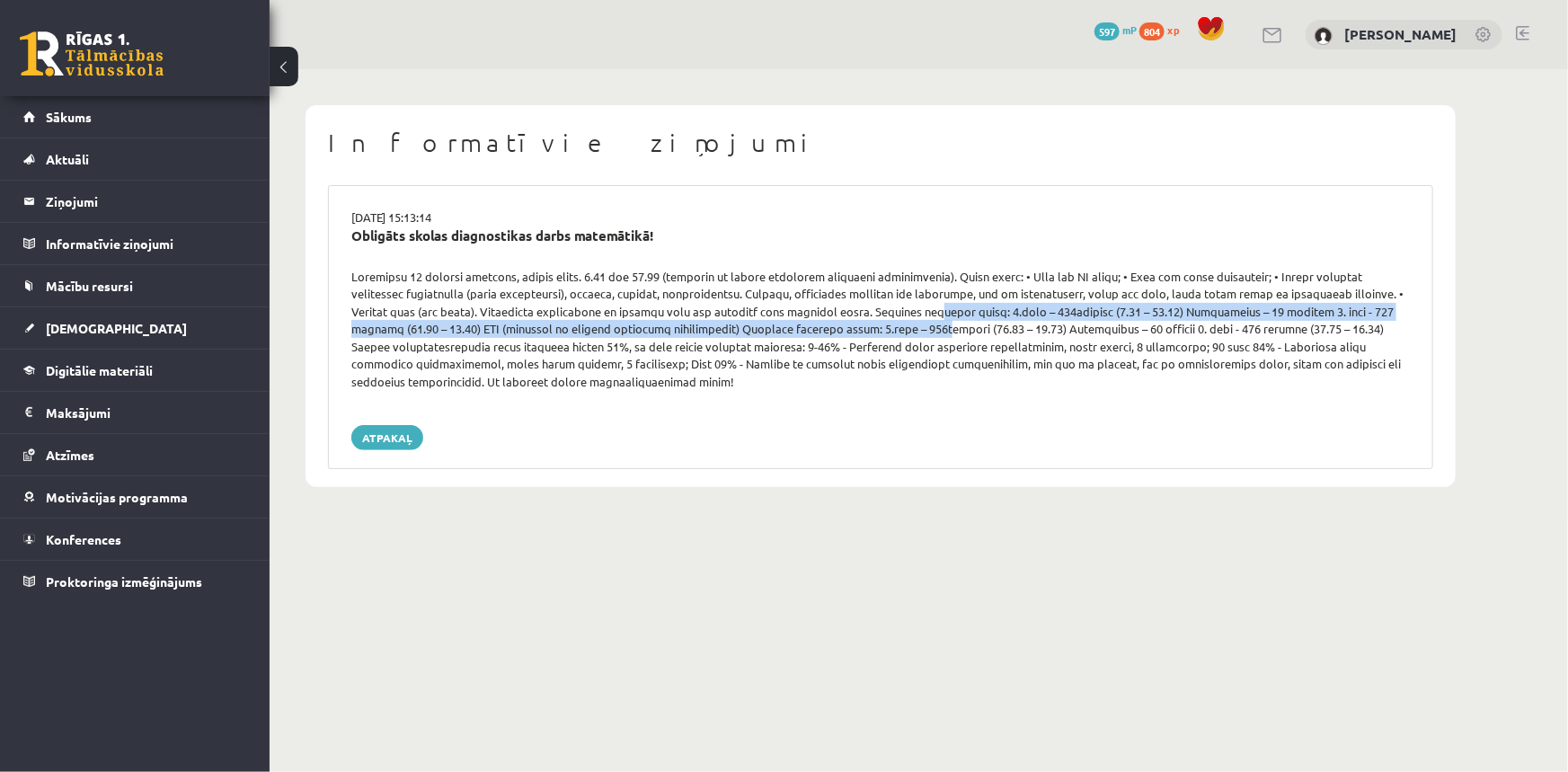
drag, startPoint x: 794, startPoint y: 323, endPoint x: 880, endPoint y: 316, distance: 86.3
click at [844, 316] on div at bounding box center [880, 330] width 1085 height 123
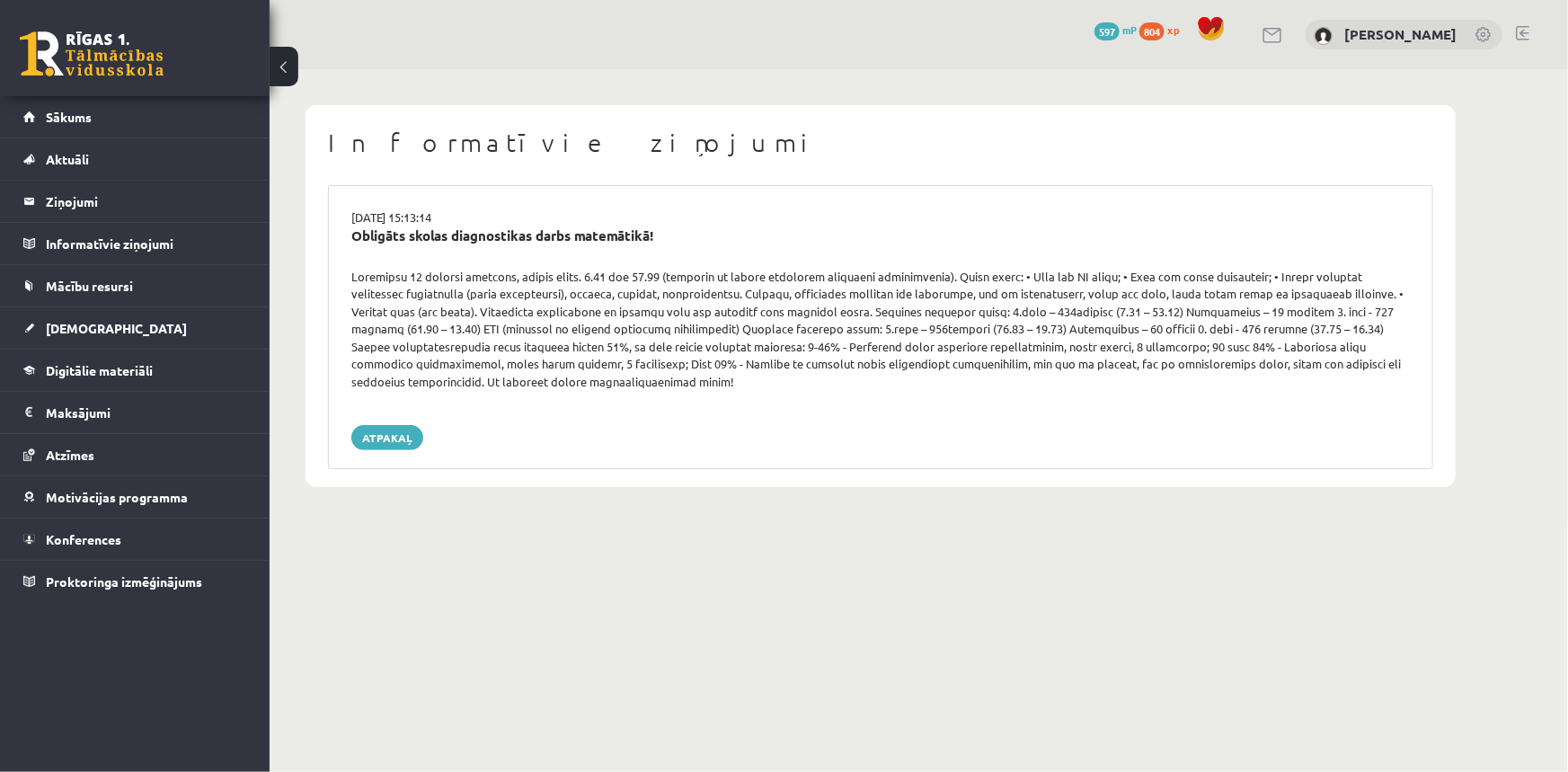
click at [1092, 341] on div at bounding box center [880, 330] width 1085 height 123
drag, startPoint x: 780, startPoint y: 343, endPoint x: 879, endPoint y: 347, distance: 99.1
click at [871, 345] on div at bounding box center [880, 330] width 1085 height 123
drag, startPoint x: 881, startPoint y: 346, endPoint x: 967, endPoint y: 347, distance: 86.0
click at [948, 346] on div at bounding box center [880, 330] width 1085 height 123
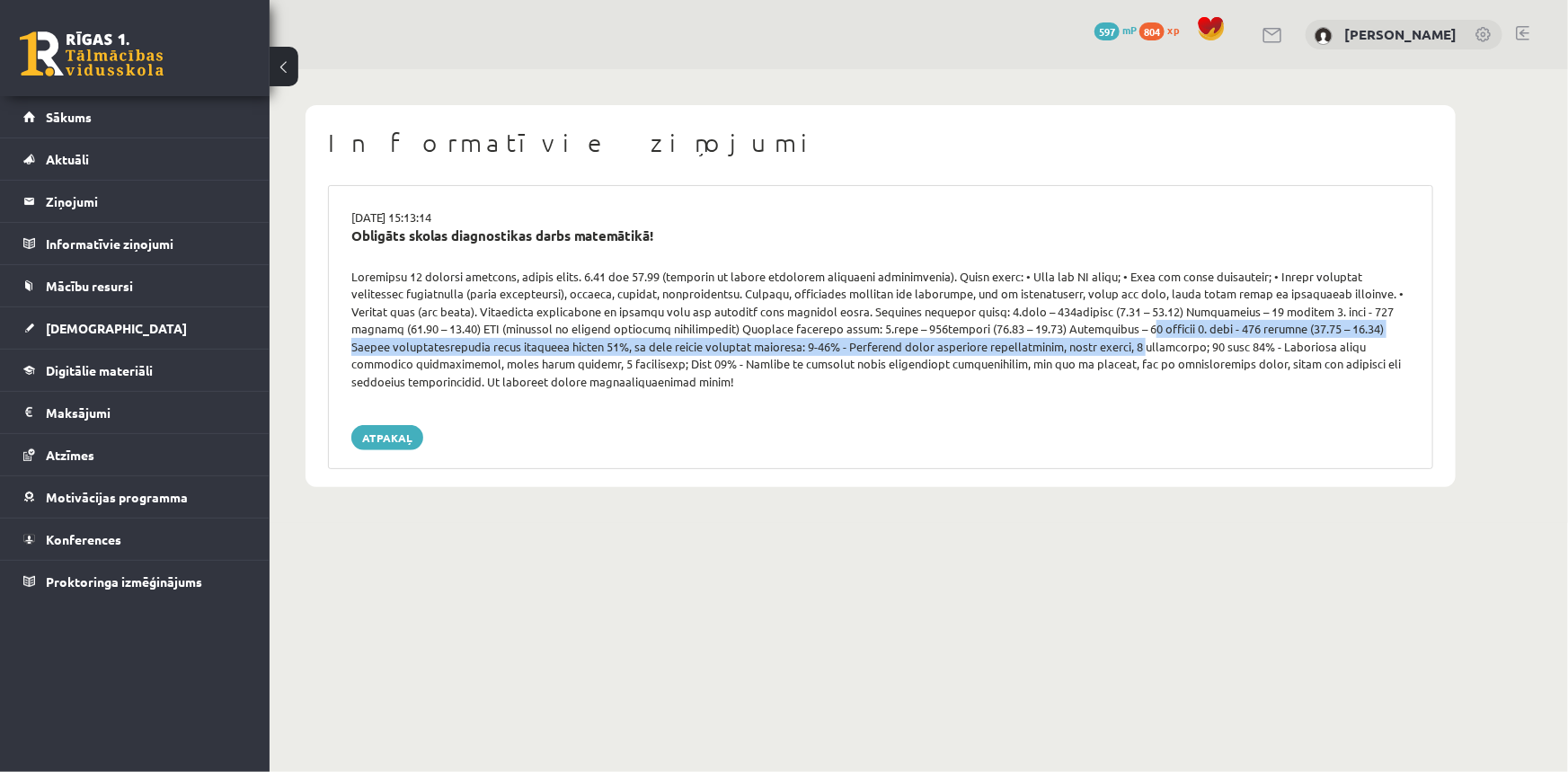
drag, startPoint x: 957, startPoint y: 344, endPoint x: 988, endPoint y: 336, distance: 32.0
click at [988, 336] on div at bounding box center [880, 330] width 1085 height 123
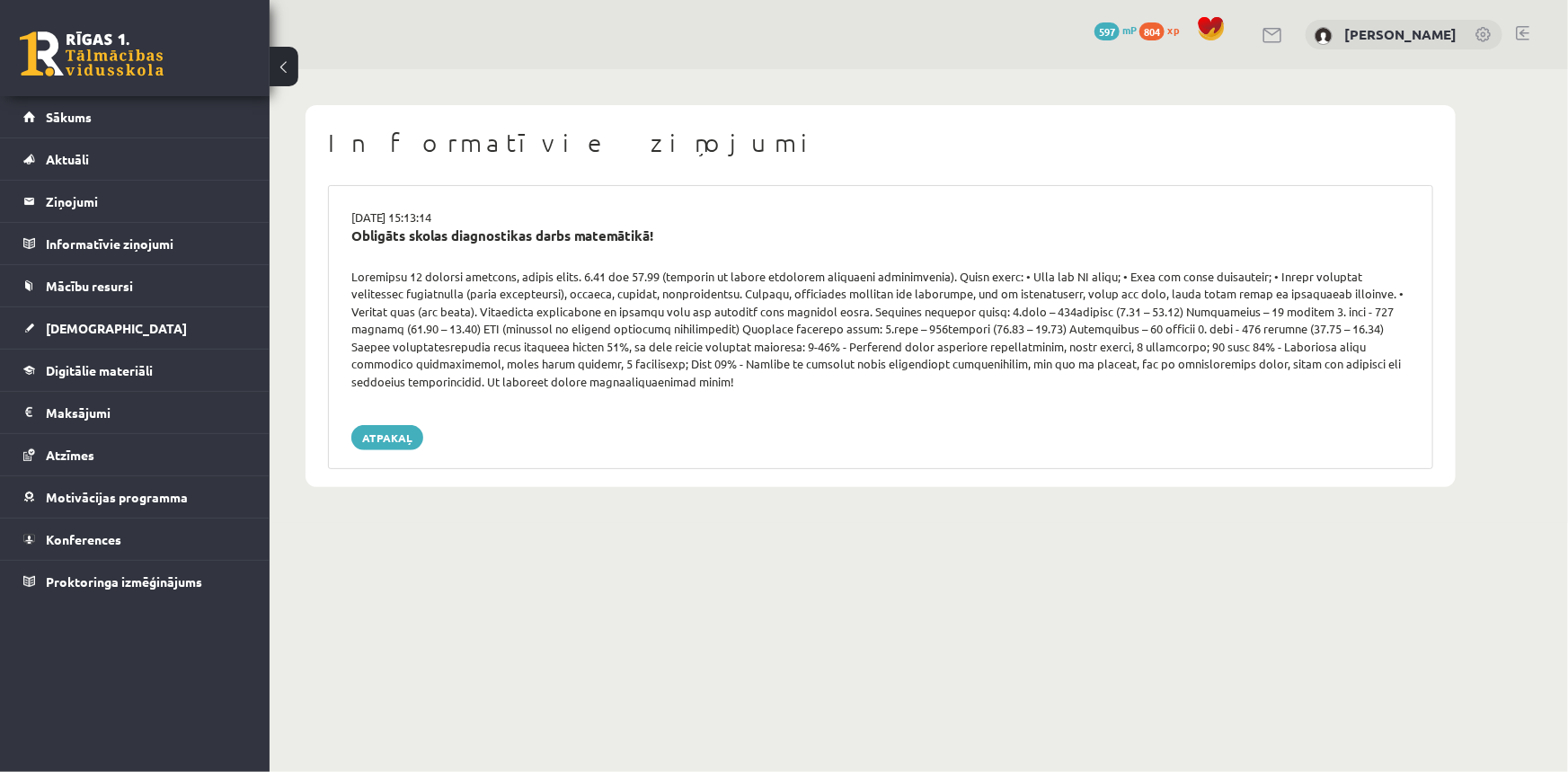
click at [1073, 343] on div at bounding box center [880, 330] width 1085 height 123
drag, startPoint x: 397, startPoint y: 360, endPoint x: 476, endPoint y: 365, distance: 79.2
click at [467, 364] on div at bounding box center [880, 330] width 1085 height 123
click at [496, 369] on div at bounding box center [880, 330] width 1085 height 123
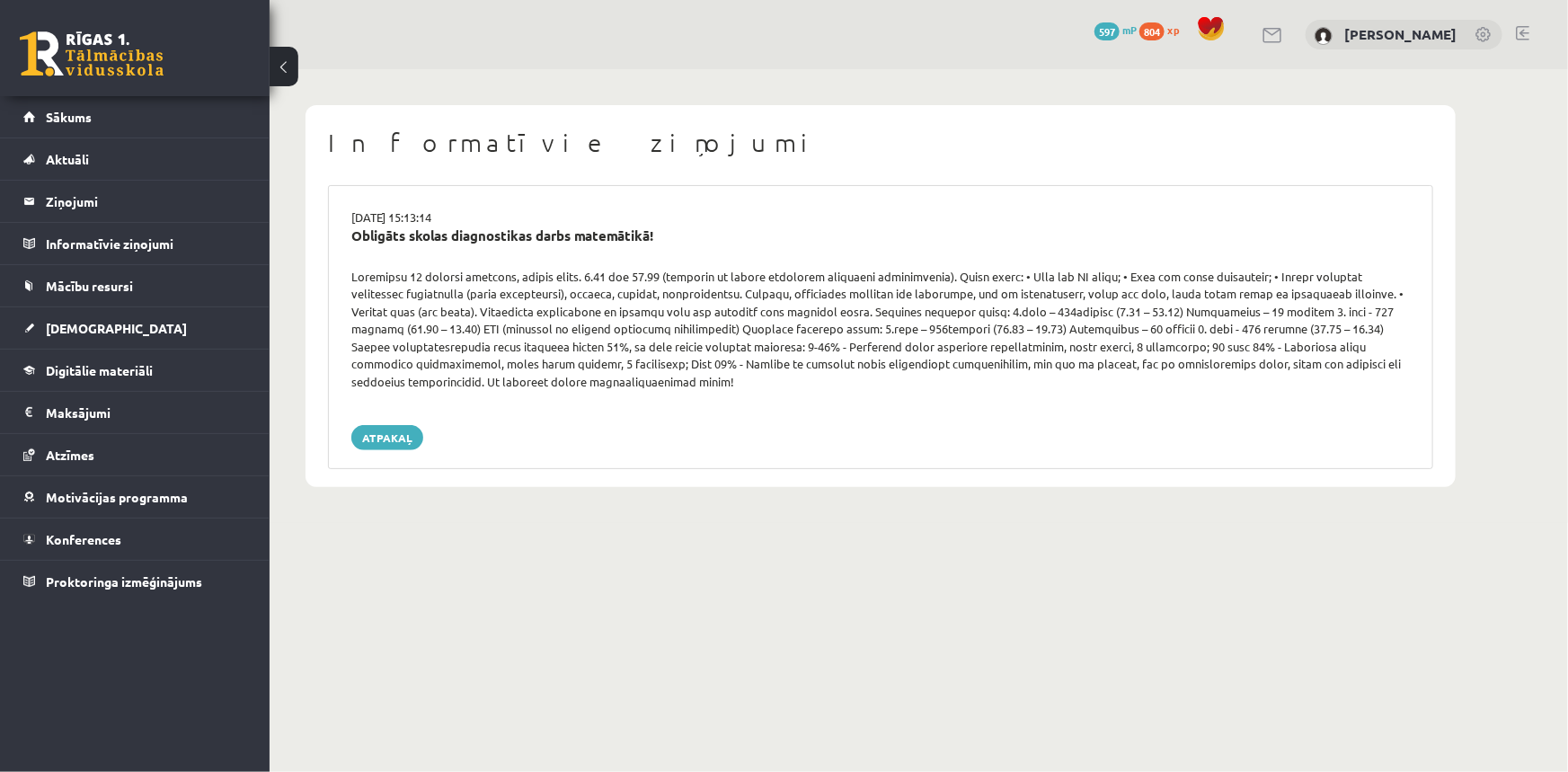
click at [496, 369] on div at bounding box center [880, 330] width 1085 height 123
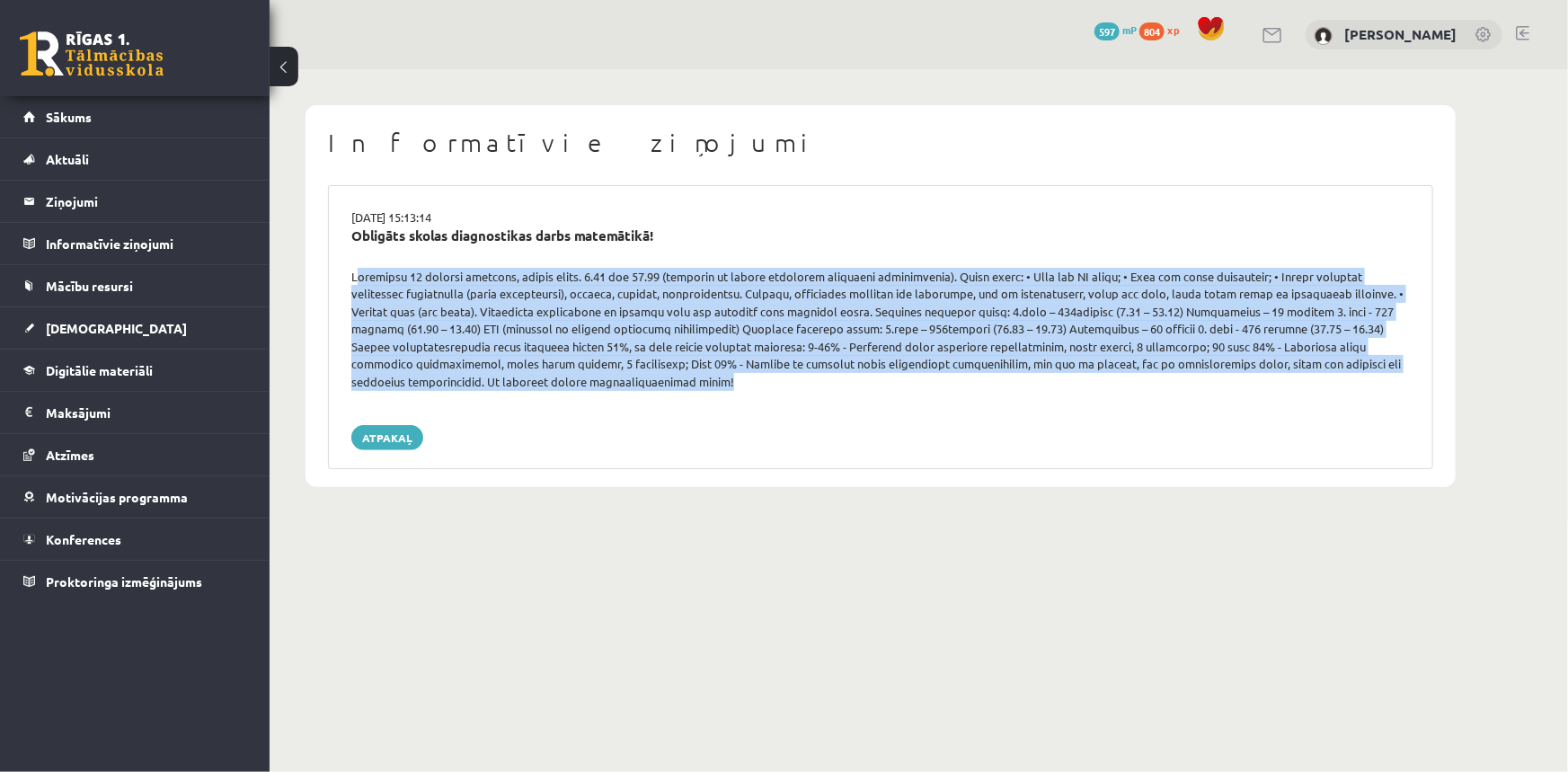
click at [496, 369] on div at bounding box center [880, 330] width 1085 height 123
click at [498, 344] on div at bounding box center [880, 330] width 1085 height 123
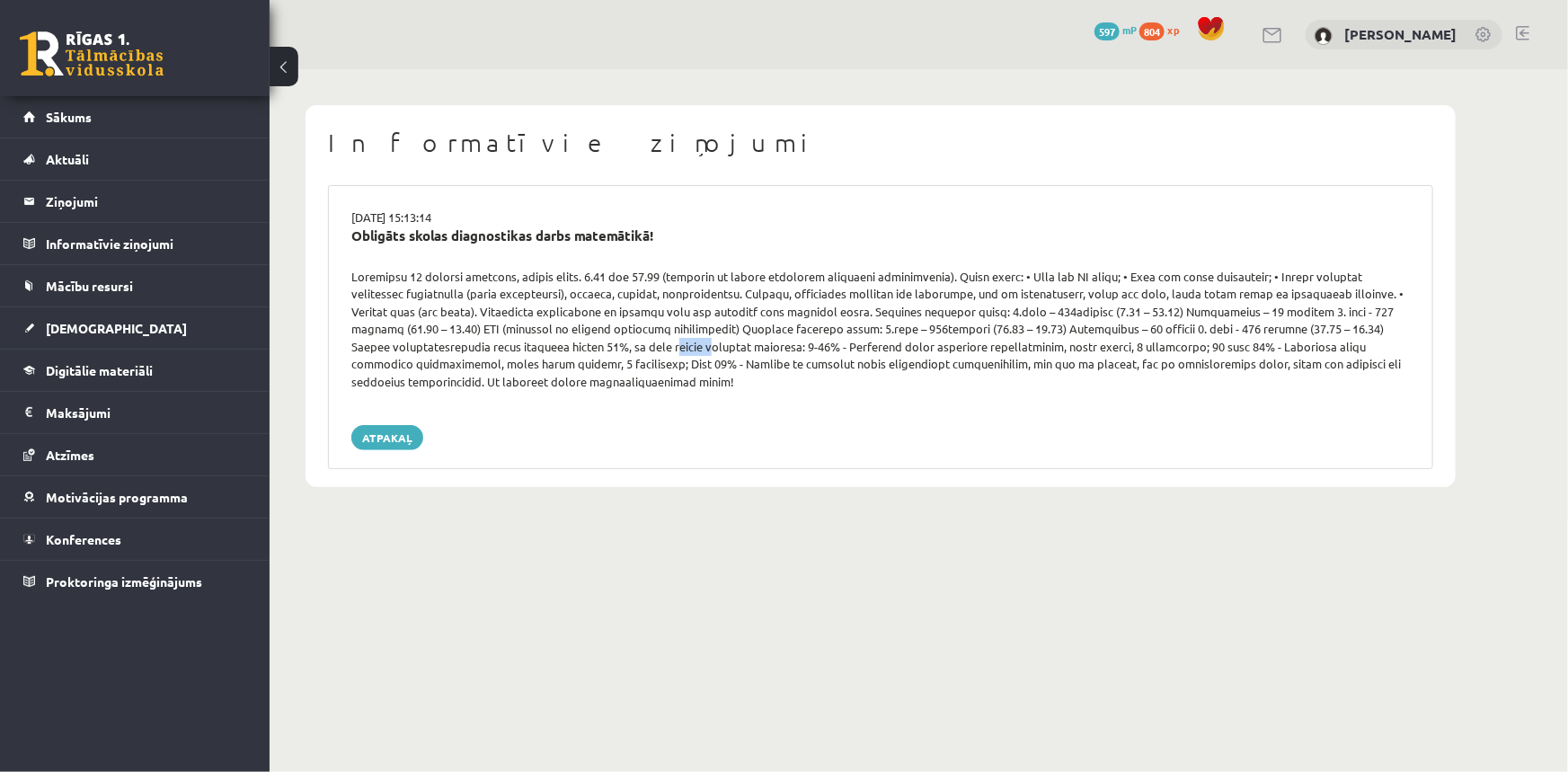
click at [498, 344] on div at bounding box center [880, 330] width 1085 height 123
click at [498, 342] on div at bounding box center [880, 330] width 1085 height 123
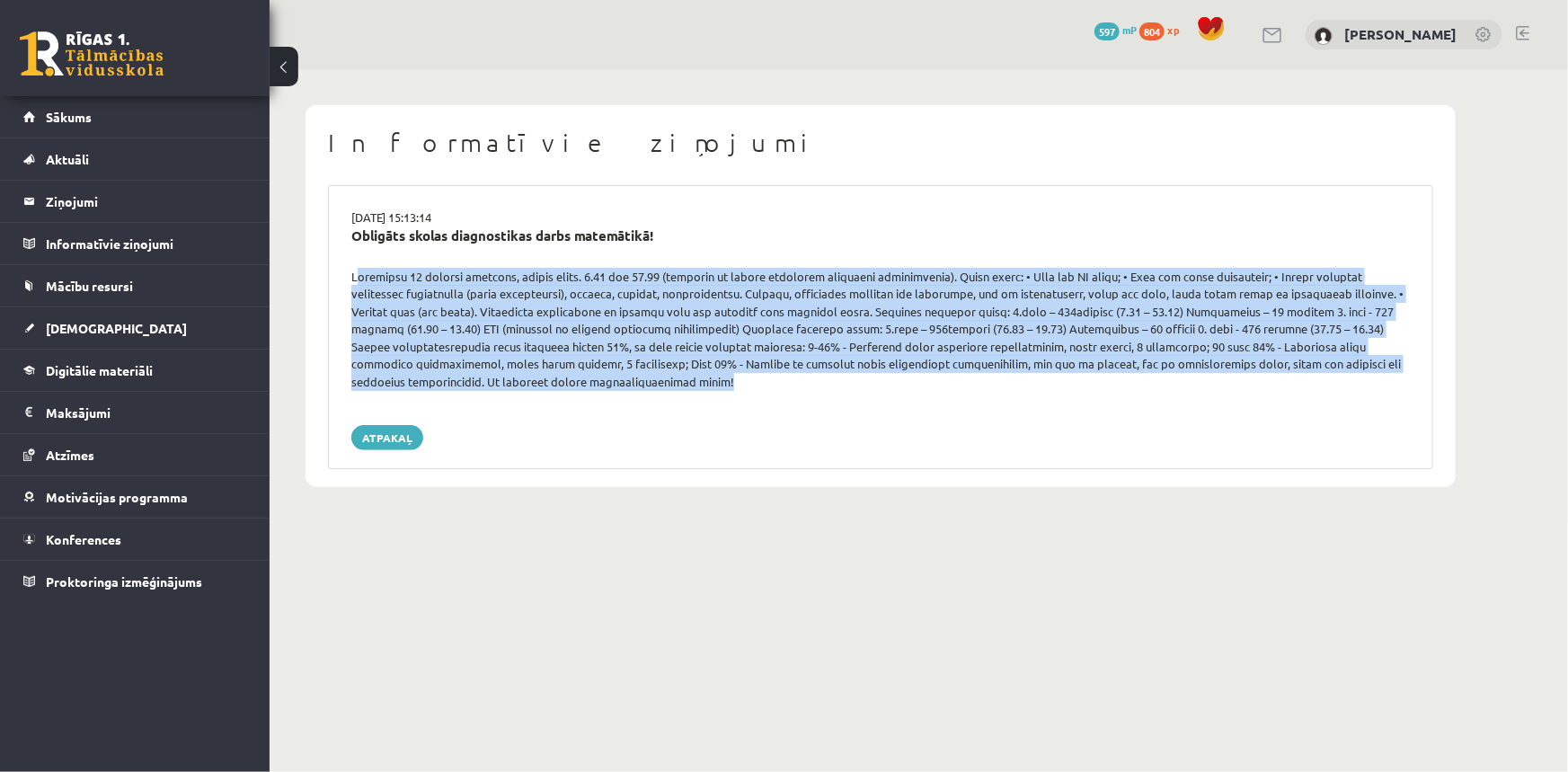
click at [498, 342] on div at bounding box center [880, 330] width 1085 height 123
click at [495, 376] on div at bounding box center [880, 330] width 1085 height 123
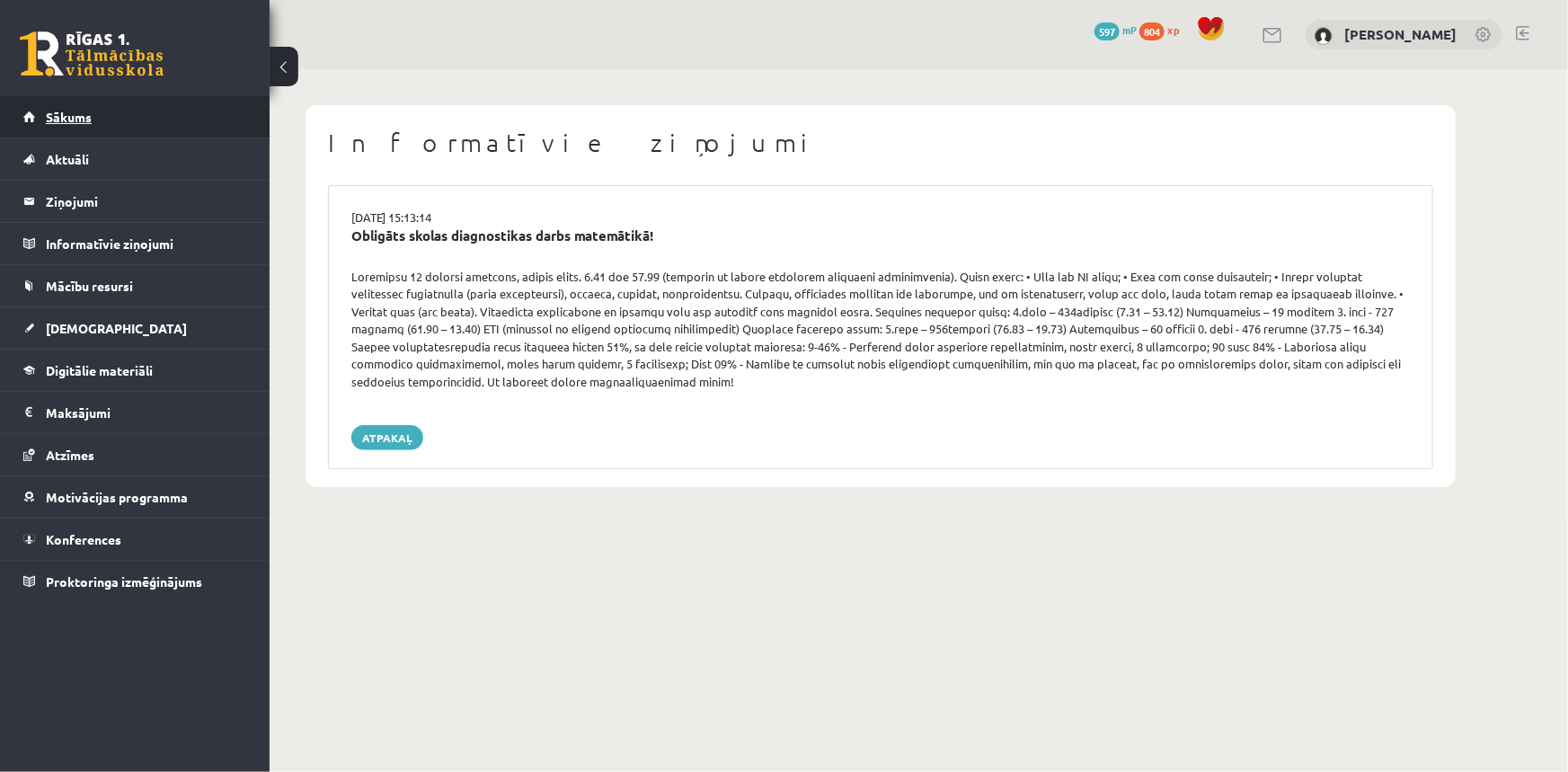
click at [178, 106] on link "Sākums" at bounding box center [135, 117] width 224 height 42
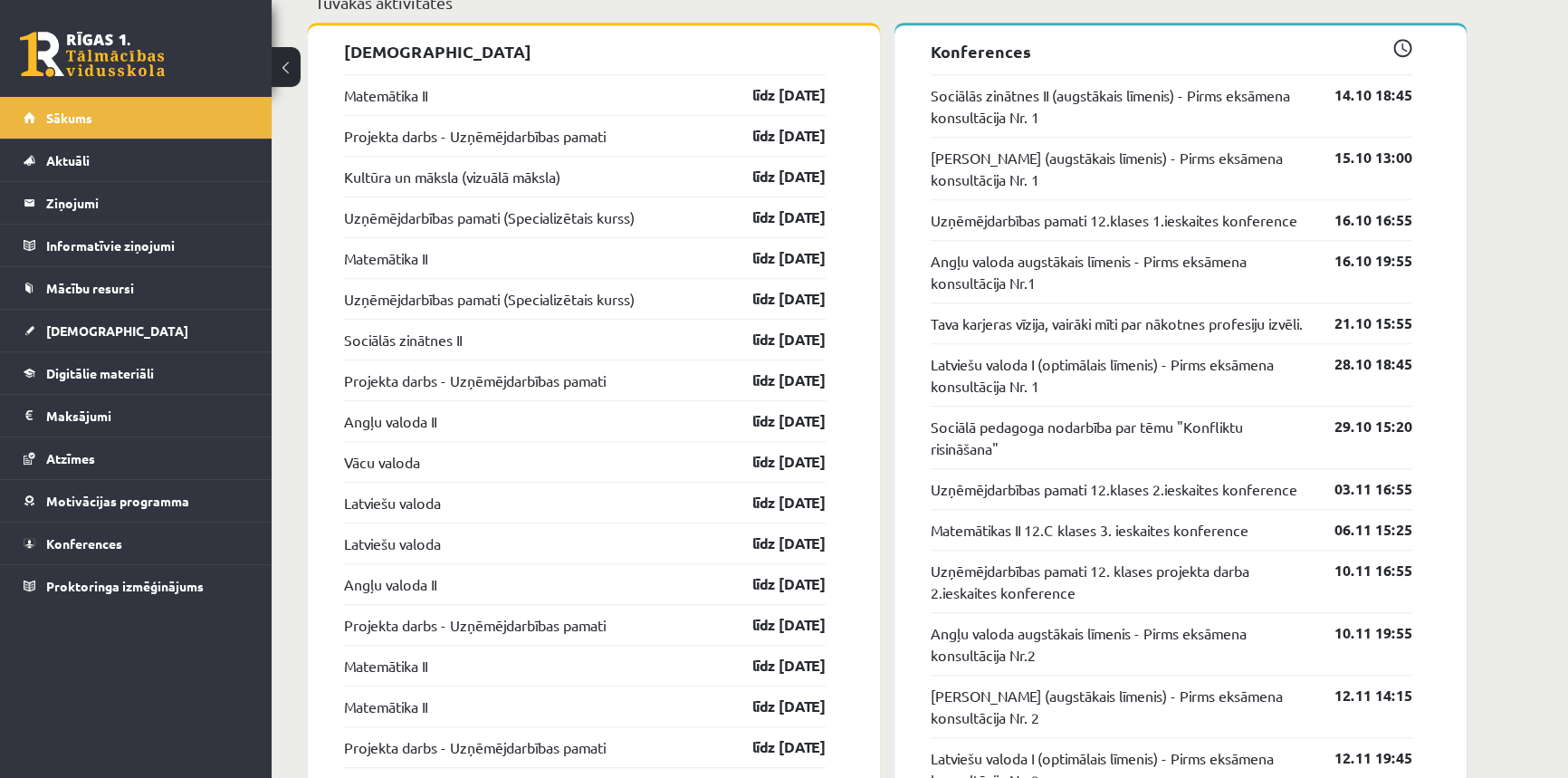
scroll to position [1097, 0]
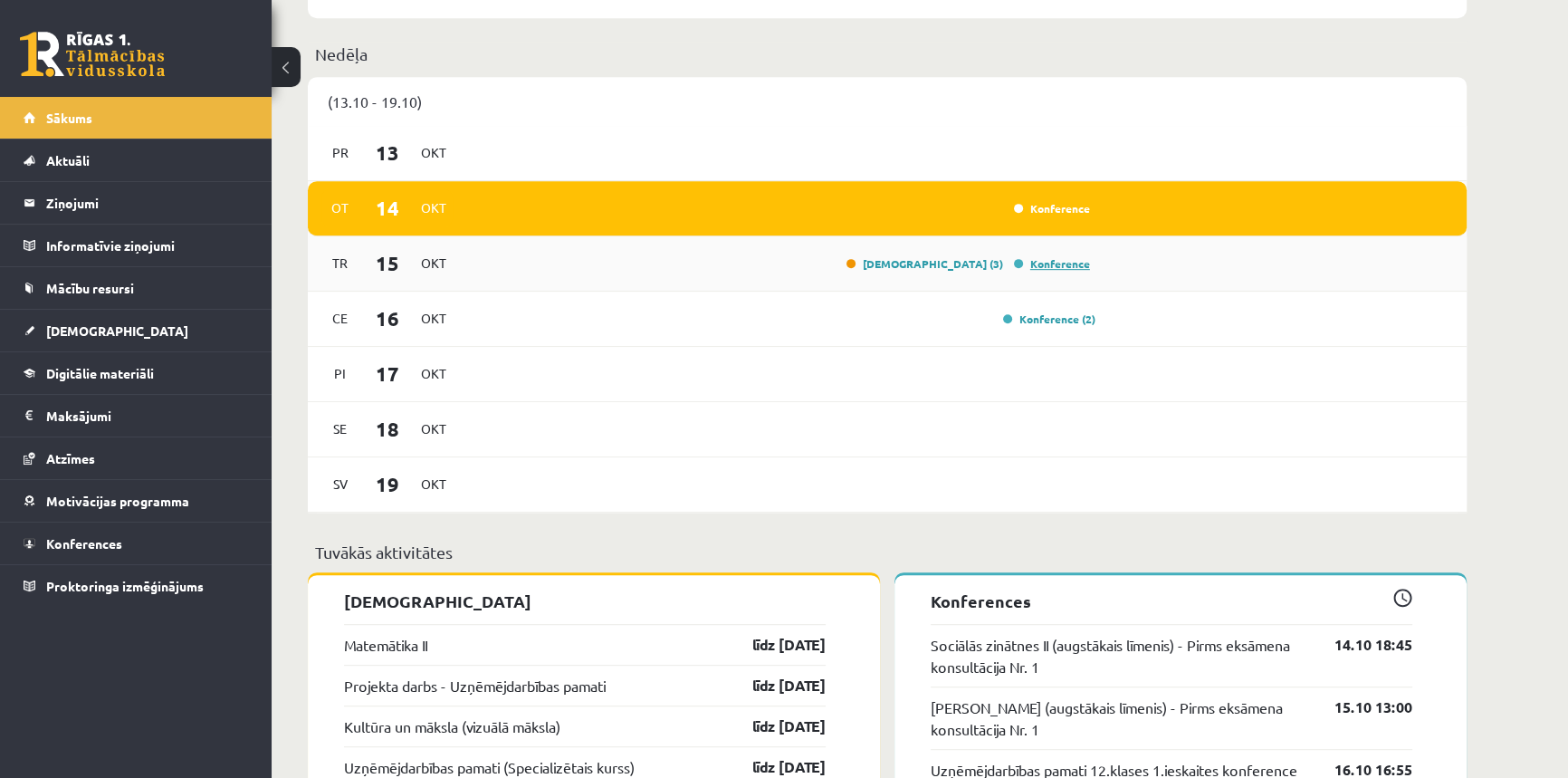
click at [1038, 263] on link "Konference" at bounding box center [1051, 264] width 76 height 15
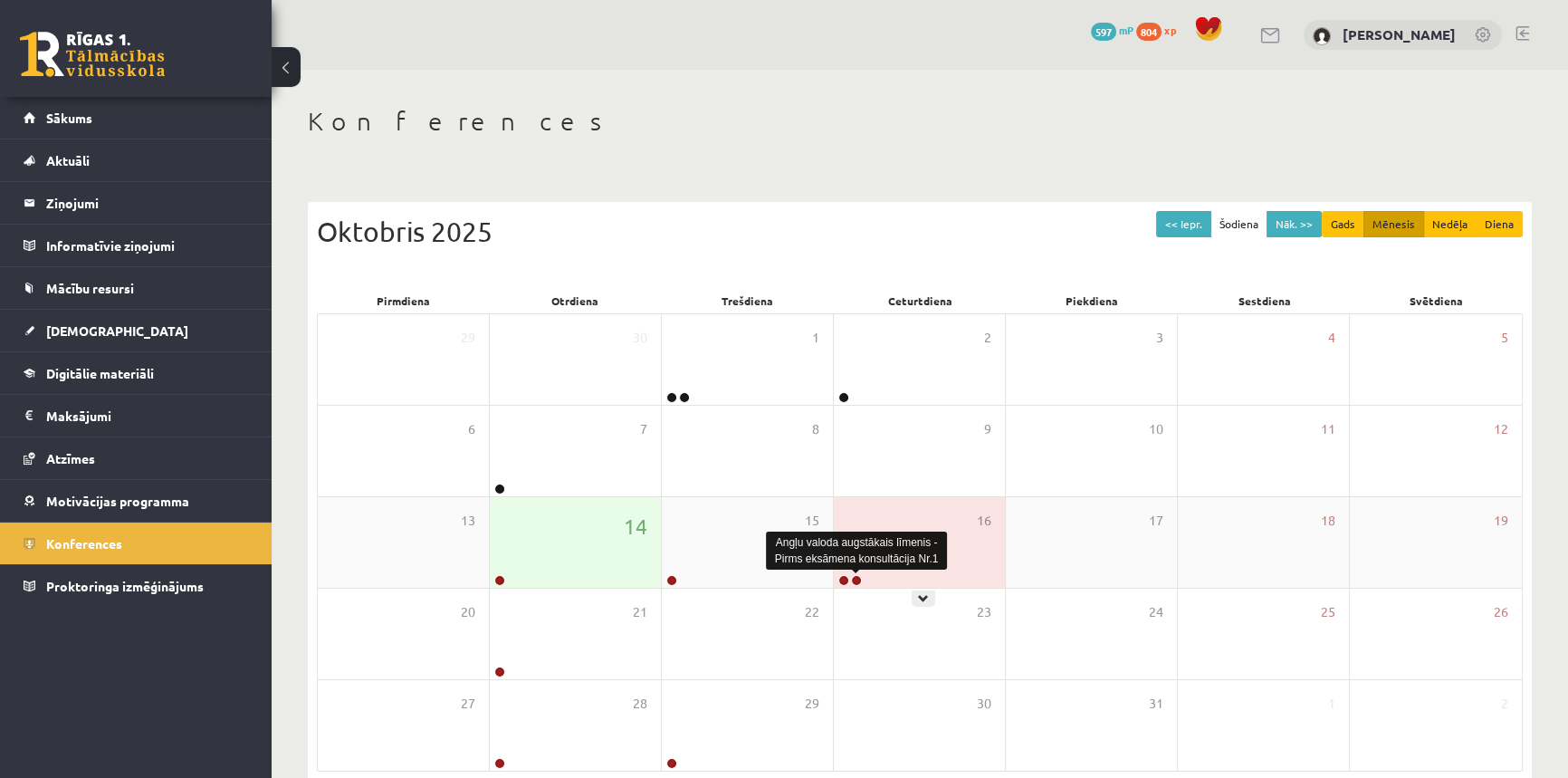
click at [852, 580] on link at bounding box center [856, 581] width 11 height 11
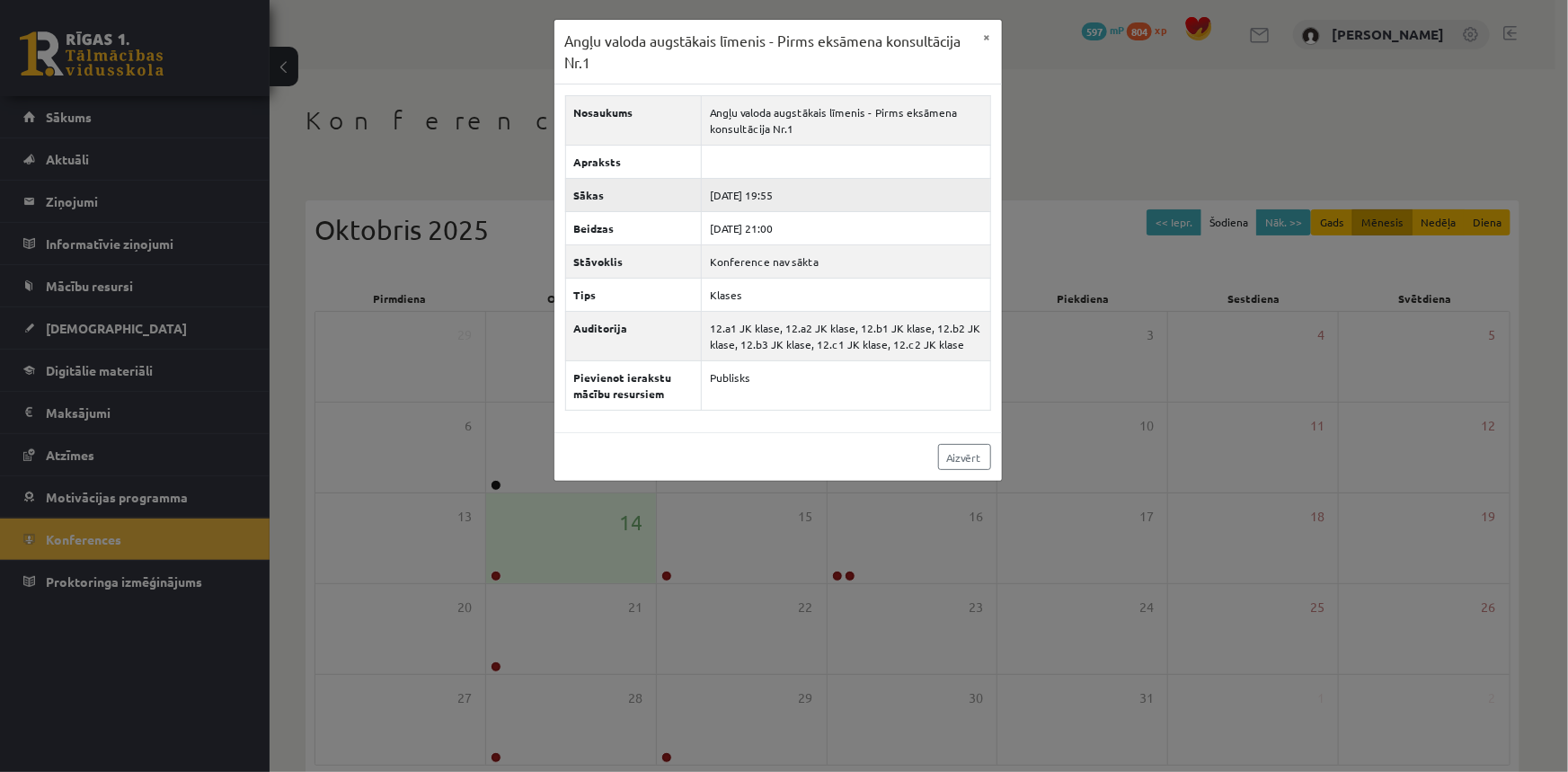
drag, startPoint x: 772, startPoint y: 188, endPoint x: 829, endPoint y: 188, distance: 57.0
click at [817, 191] on td "[DATE] 19:55" at bounding box center [846, 195] width 288 height 34
click at [1071, 94] on div "Angļu valoda augstākais līmenis - Pirms eksāmena konsultācija Nr.1 × Nosaukums …" at bounding box center [784, 386] width 1568 height 772
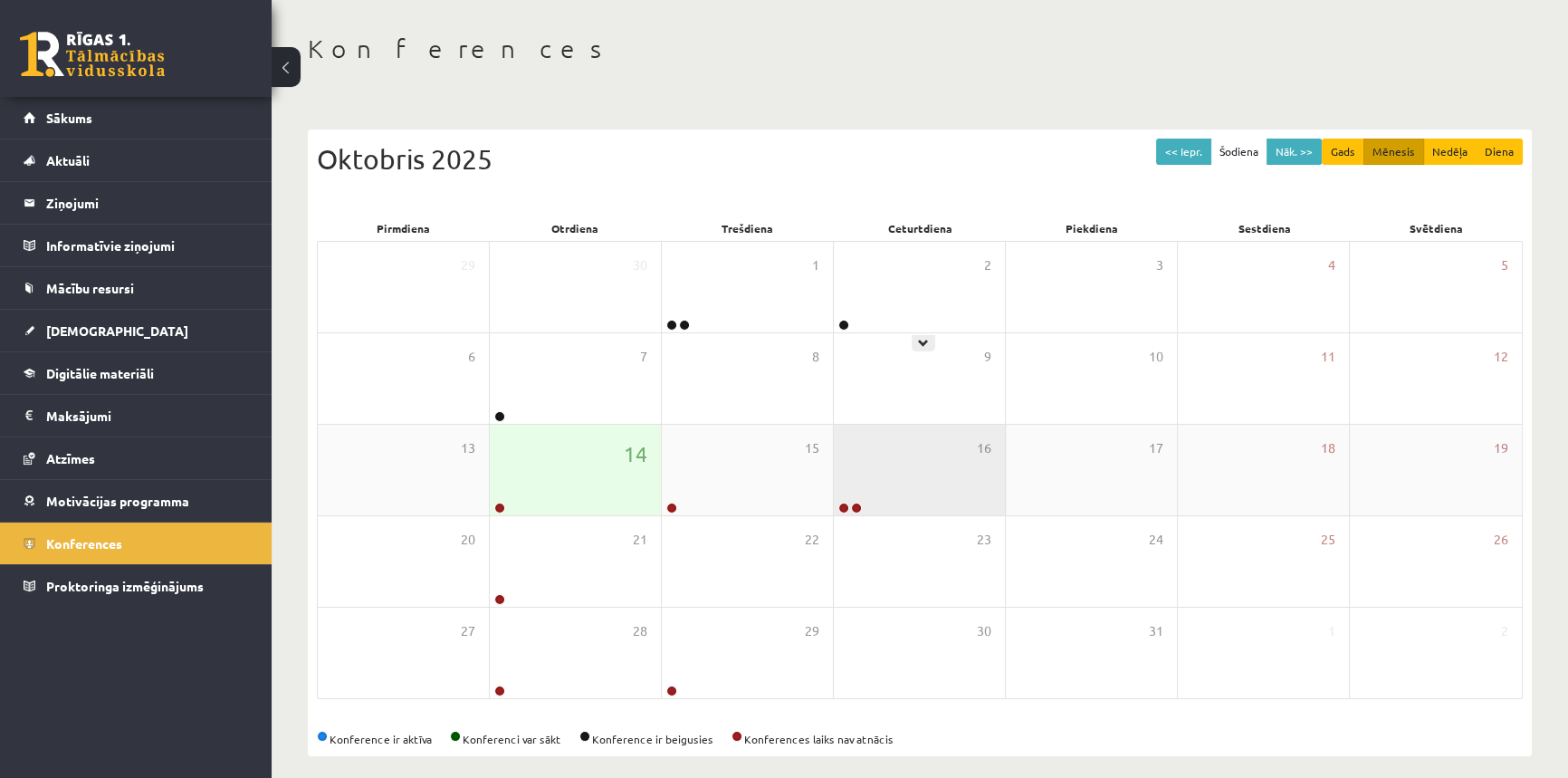
scroll to position [87, 0]
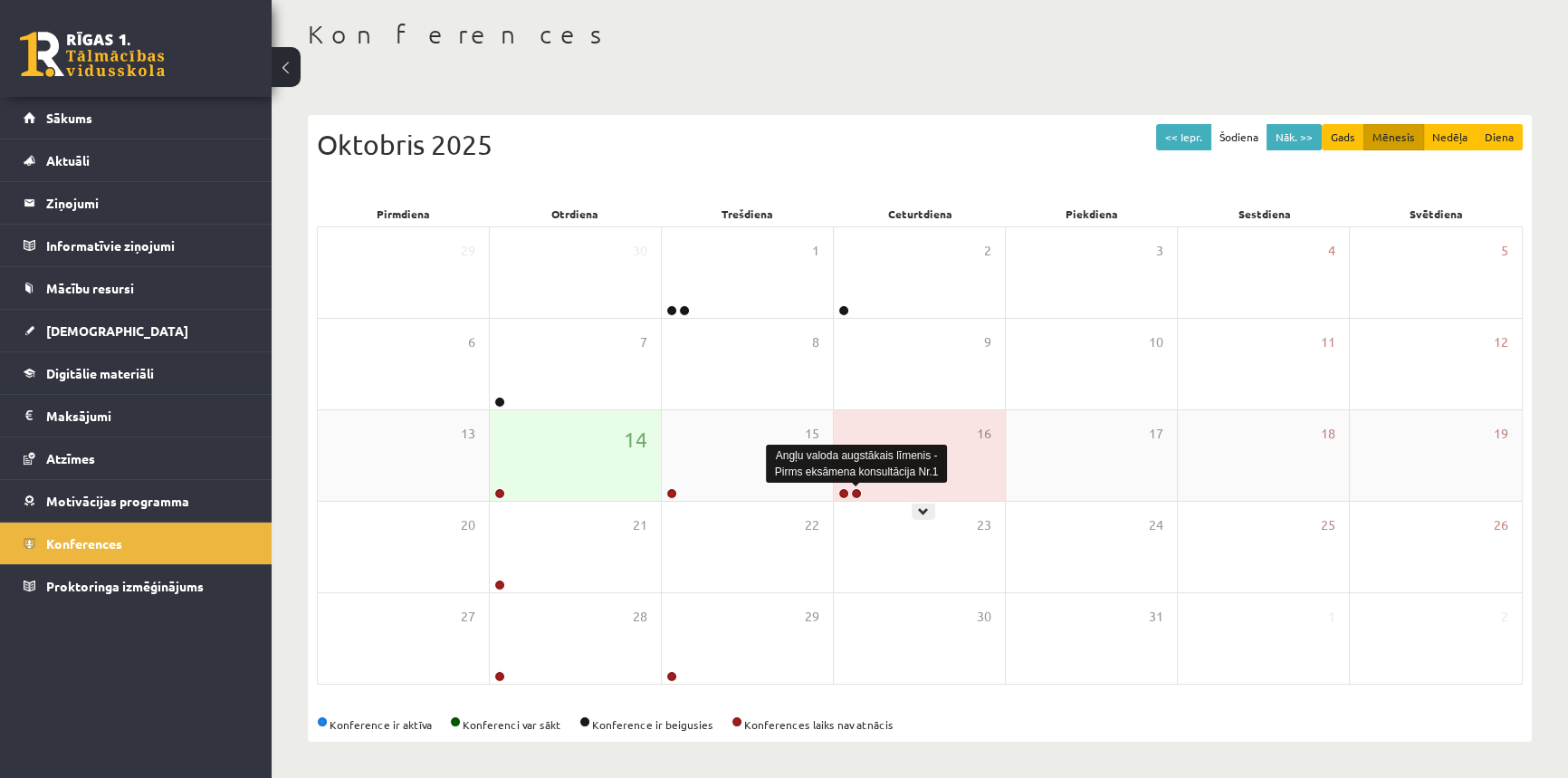
click at [851, 492] on link at bounding box center [856, 494] width 11 height 11
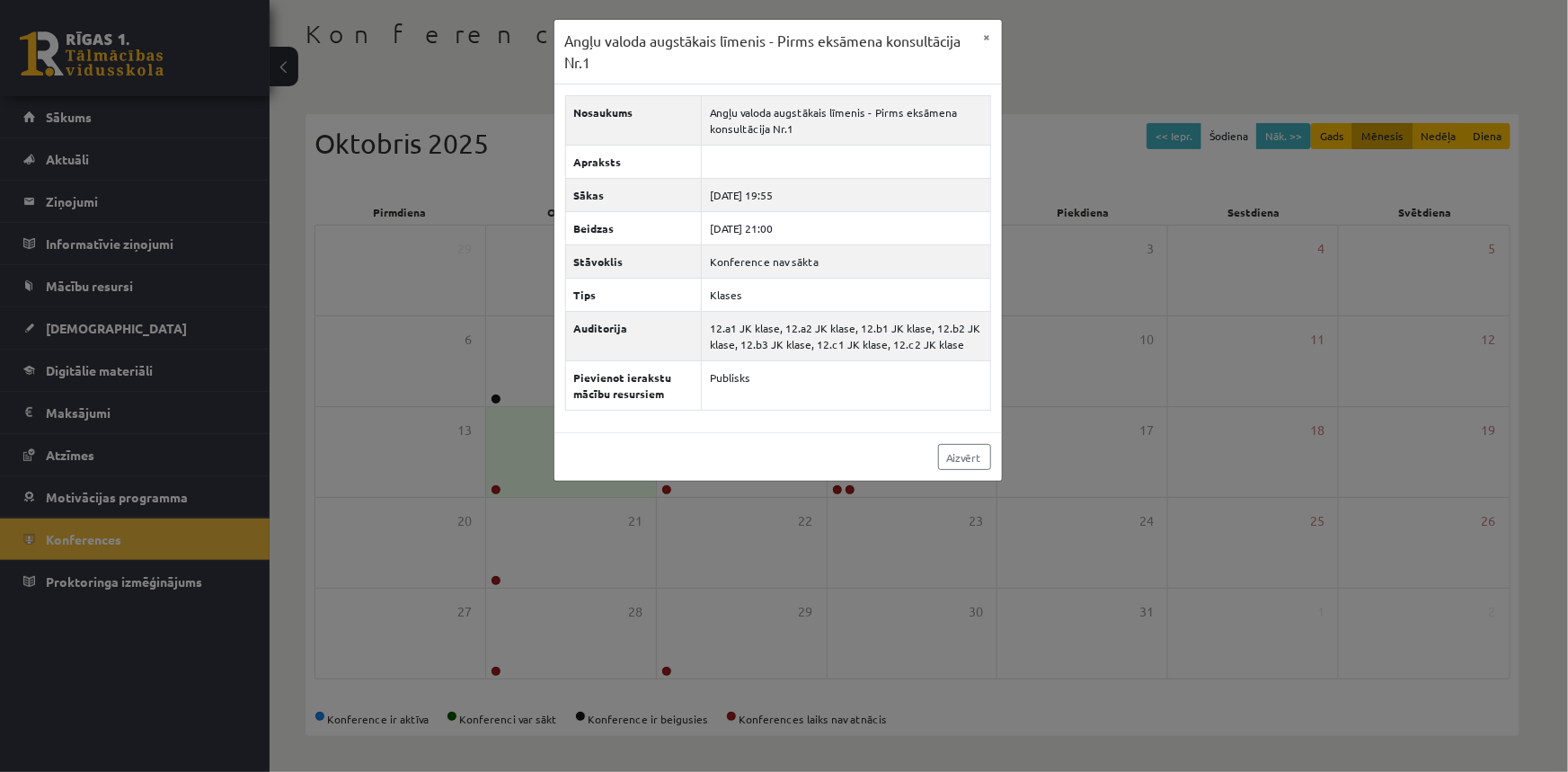
drag, startPoint x: 835, startPoint y: 75, endPoint x: 1078, endPoint y: 147, distance: 253.4
drag, startPoint x: 1078, startPoint y: 147, endPoint x: 1074, endPoint y: 26, distance: 121.1
click at [1074, 26] on div "Angļu valoda augstākais līmenis - Pirms eksāmena konsultācija Nr.1 × Nosaukums …" at bounding box center [784, 386] width 1568 height 772
click at [1075, 29] on div "Angļu valoda augstākais līmenis - Pirms eksāmena konsultācija Nr.1 × Nosaukums …" at bounding box center [784, 386] width 1568 height 772
